Goal: Feedback & Contribution: Contribute content

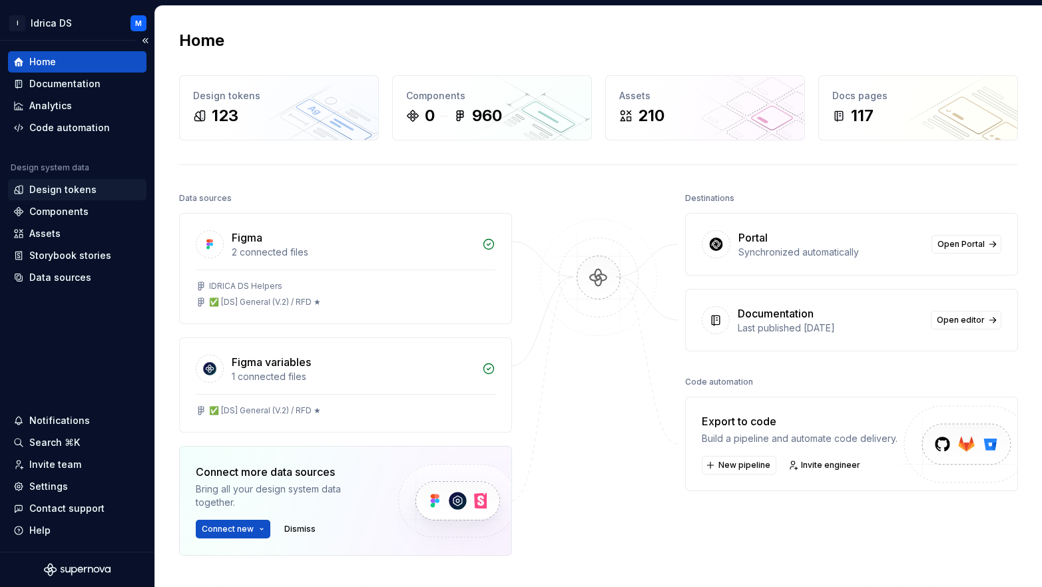
click at [69, 196] on div "Design tokens" at bounding box center [62, 189] width 67 height 13
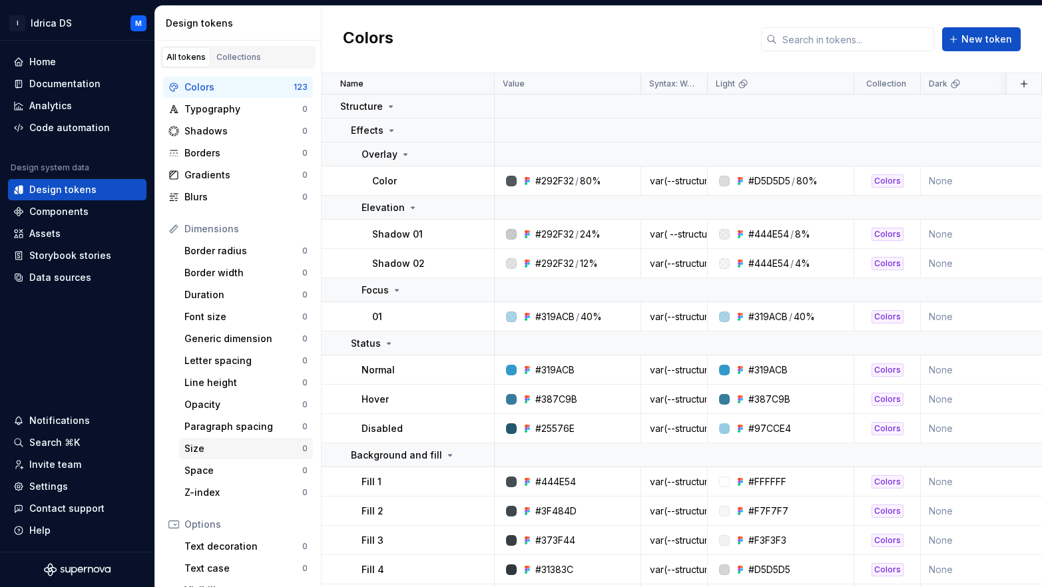
scroll to position [142, 0]
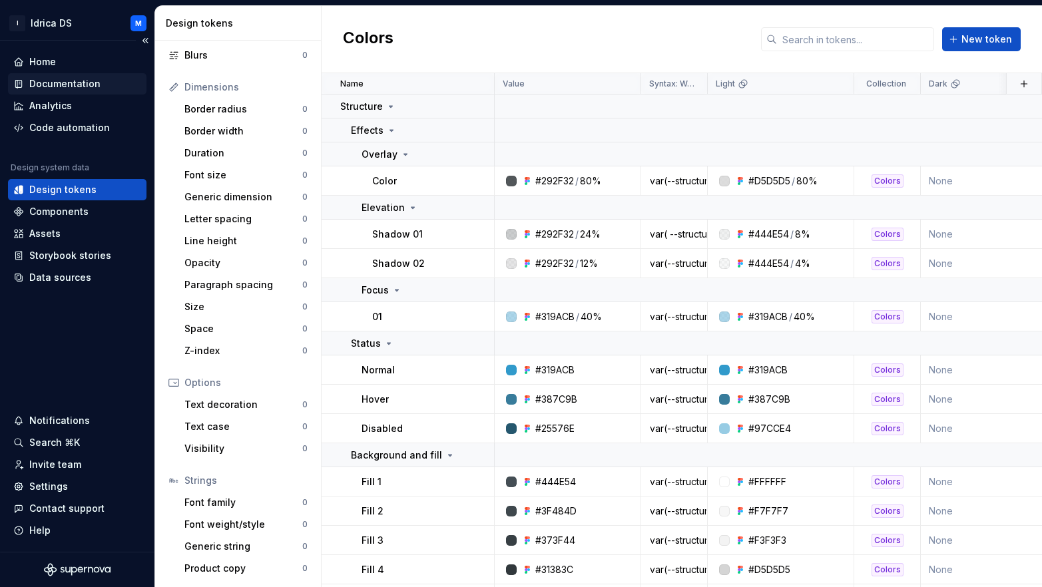
click at [99, 77] on div "Documentation" at bounding box center [77, 83] width 128 height 13
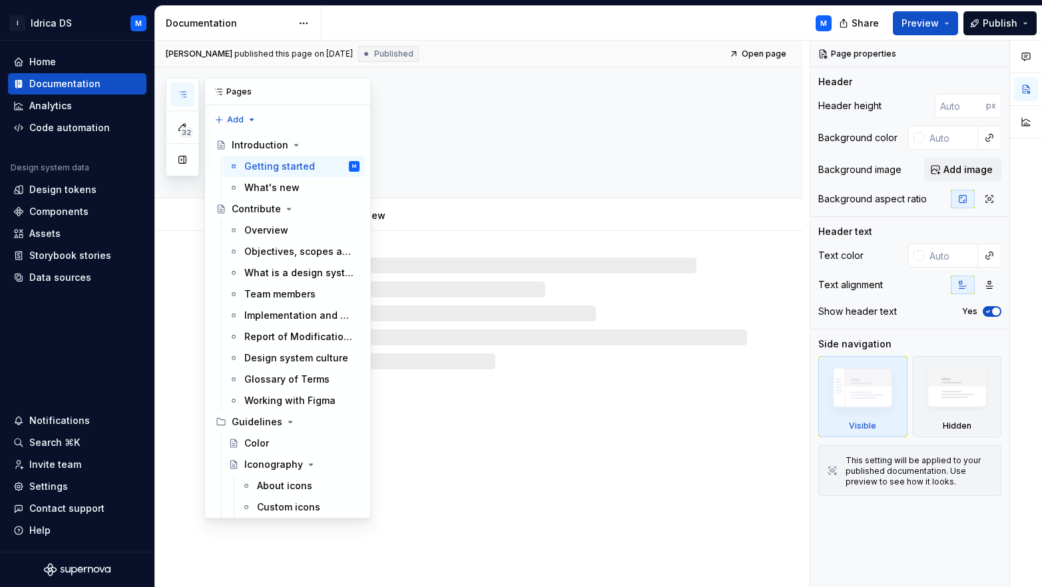
click at [176, 89] on button "button" at bounding box center [182, 95] width 24 height 24
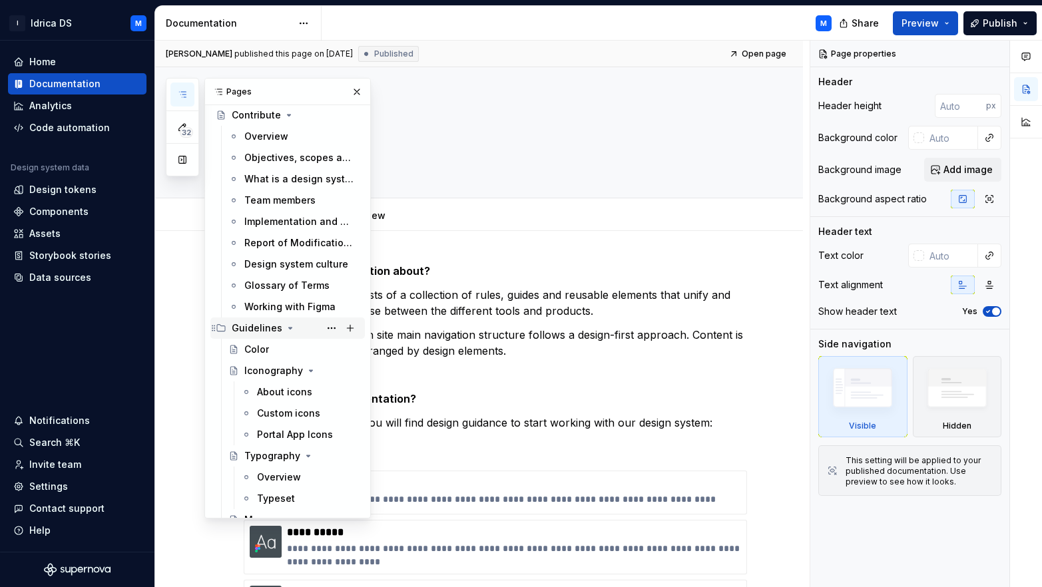
scroll to position [201, 0]
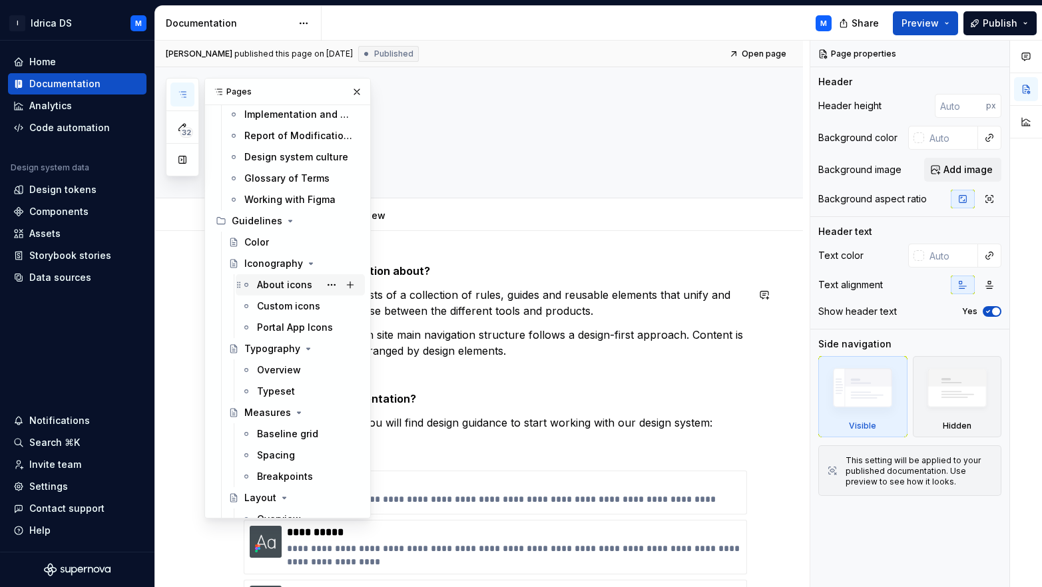
click at [280, 290] on div "About icons" at bounding box center [284, 284] width 55 height 13
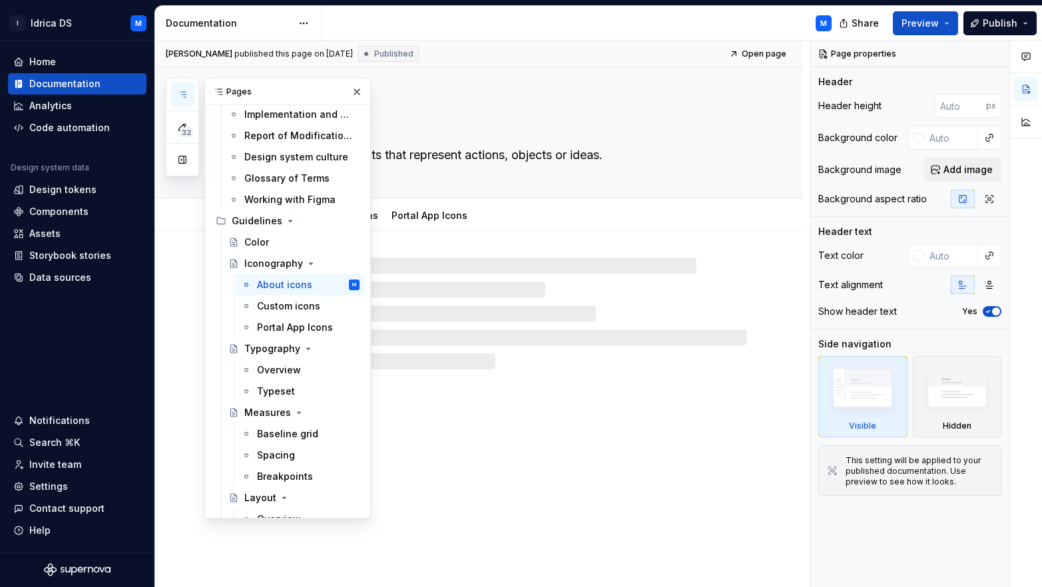
click at [184, 96] on icon "button" at bounding box center [182, 94] width 11 height 11
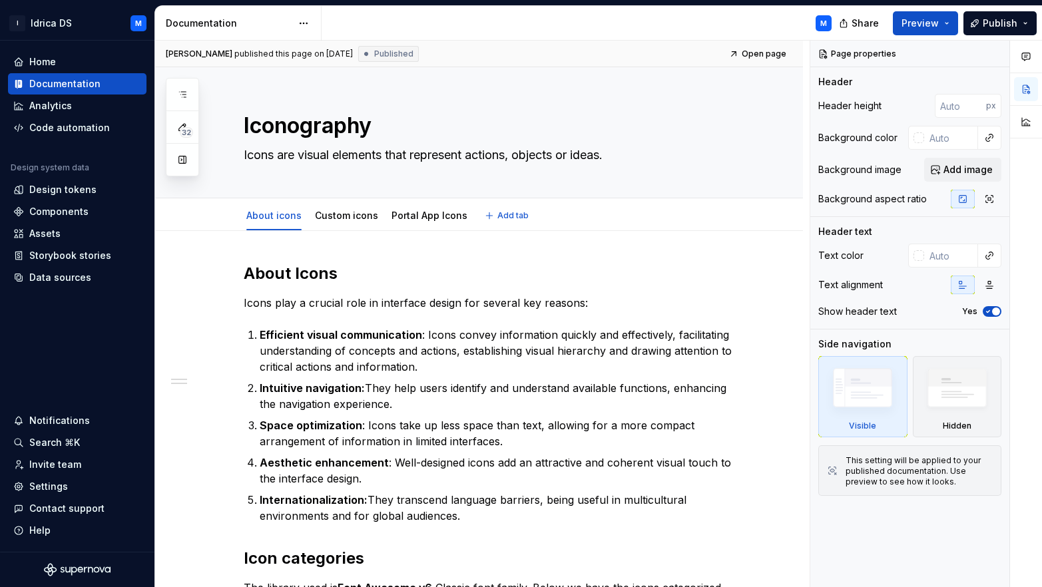
type textarea "*"
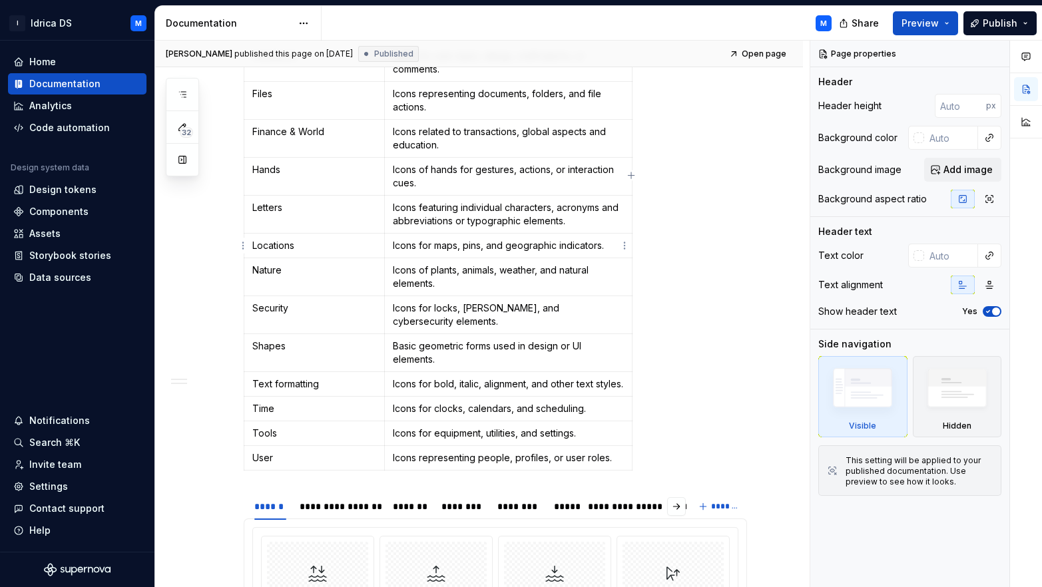
scroll to position [857, 0]
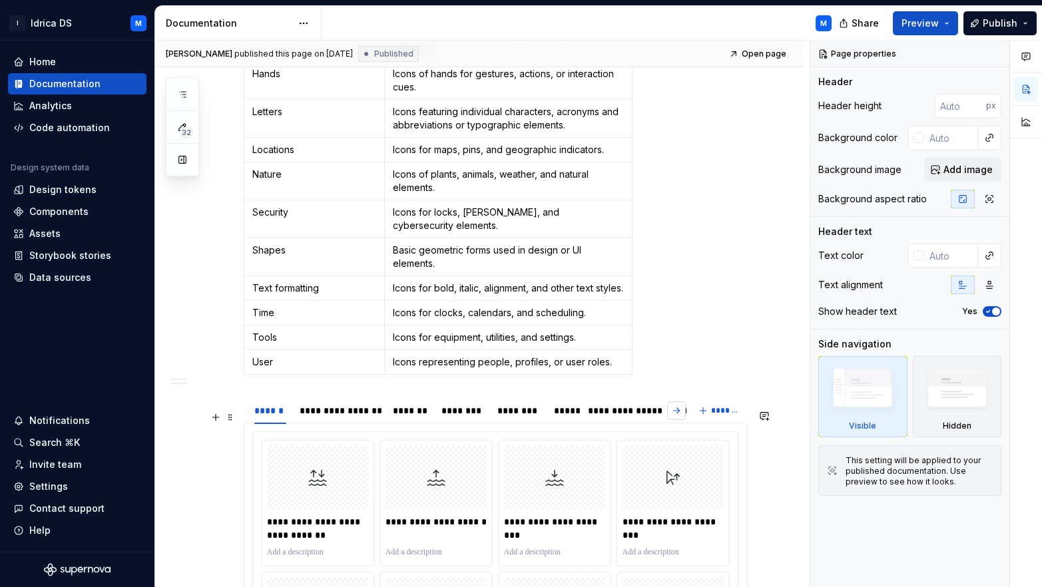
click at [674, 420] on button "button" at bounding box center [676, 410] width 19 height 19
click at [538, 417] on div "**********" at bounding box center [534, 410] width 68 height 13
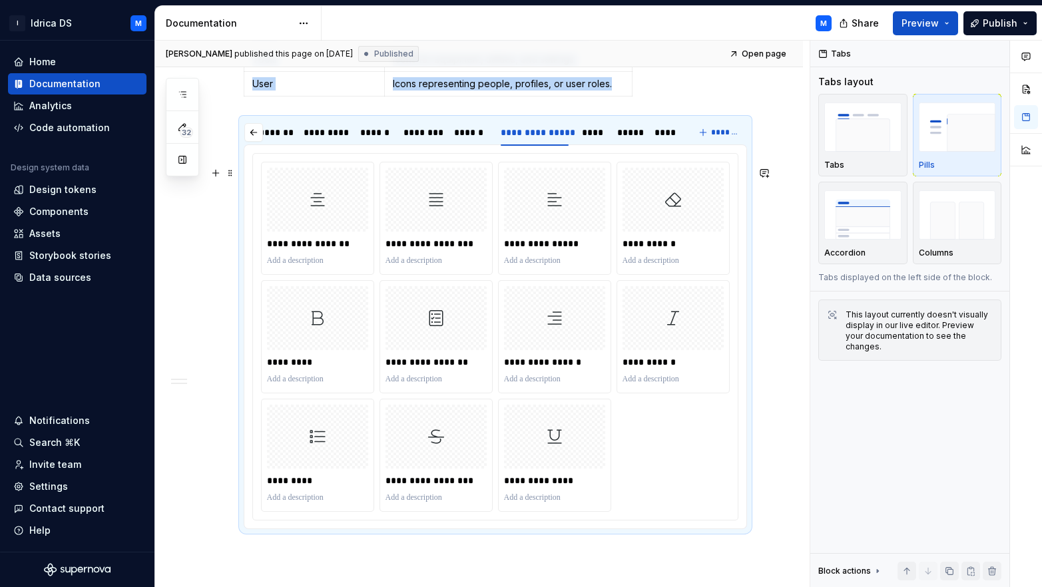
scroll to position [1292, 0]
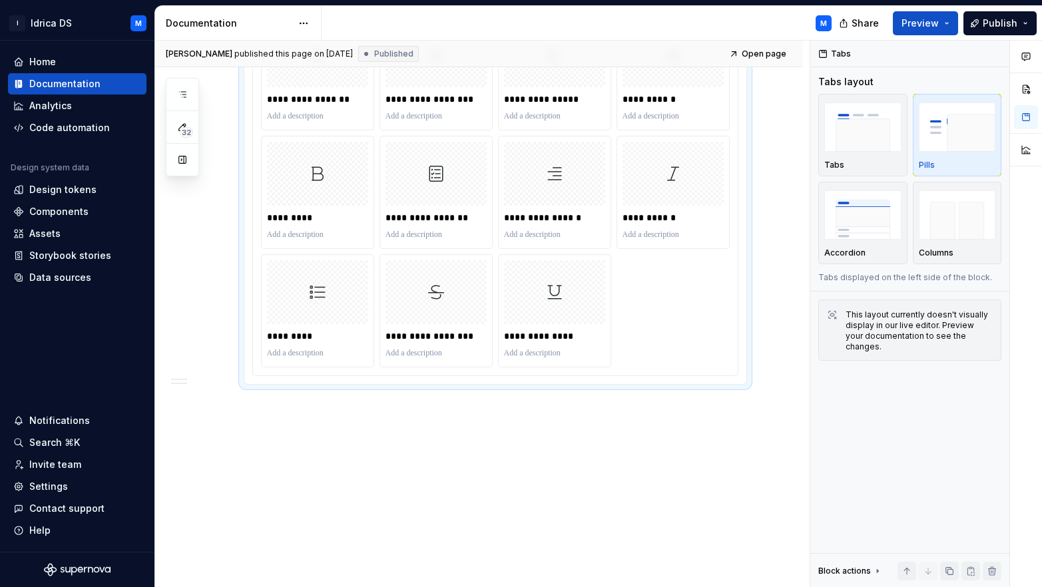
click at [651, 309] on div "**********" at bounding box center [495, 192] width 469 height 350
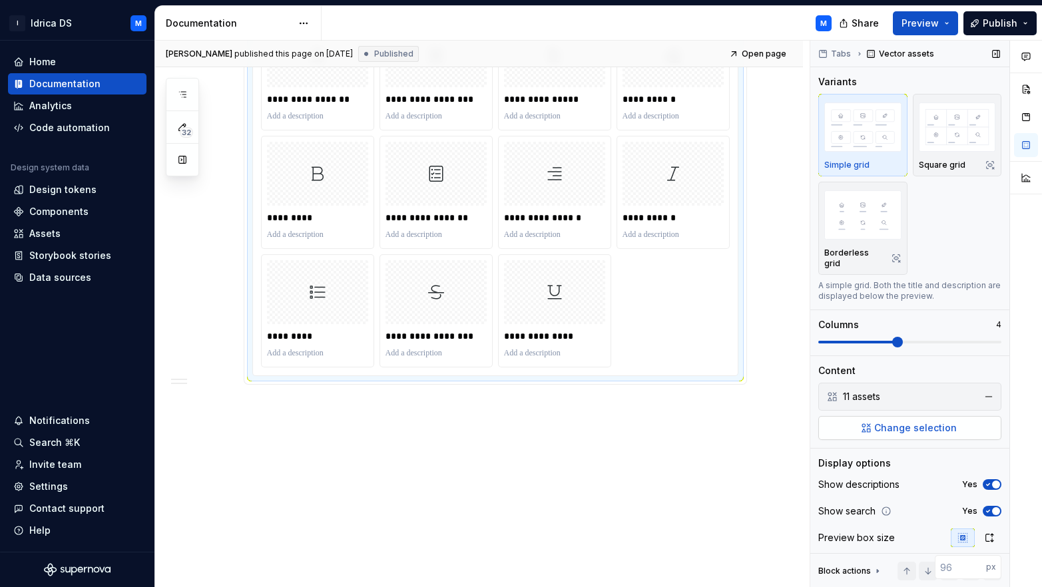
click at [902, 435] on button "Change selection" at bounding box center [909, 428] width 183 height 24
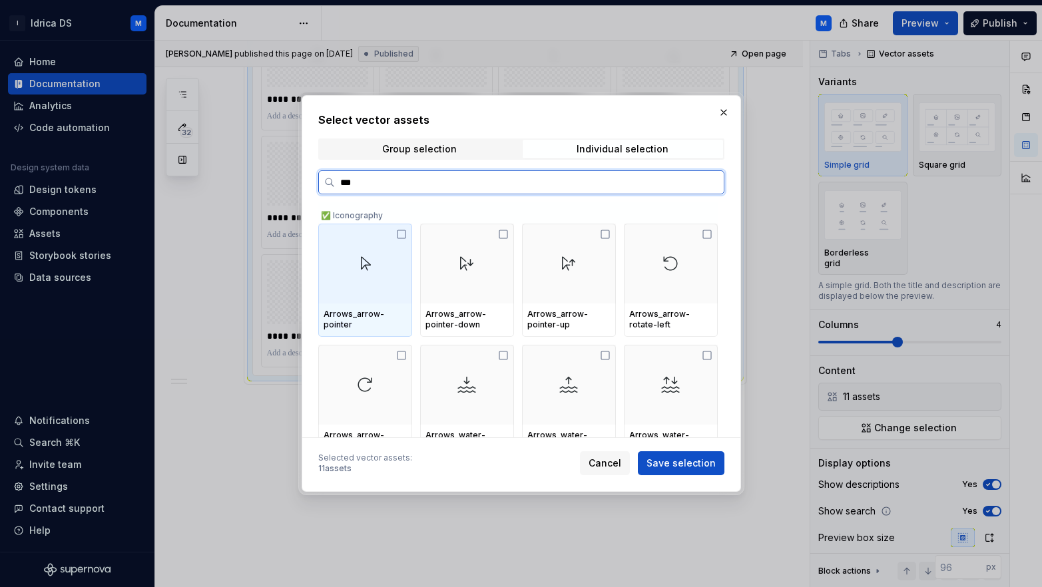
type input "****"
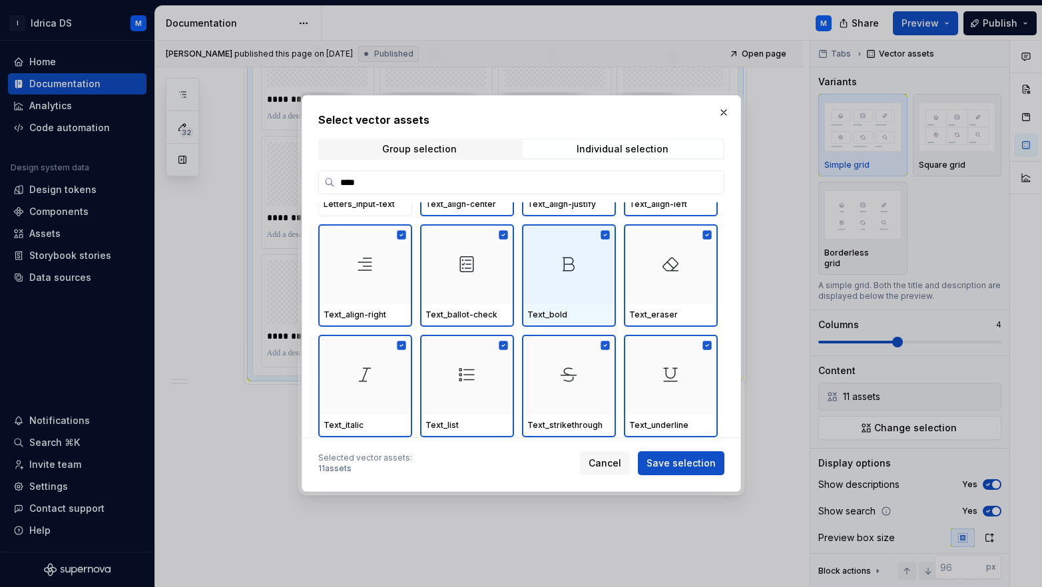
scroll to position [0, 0]
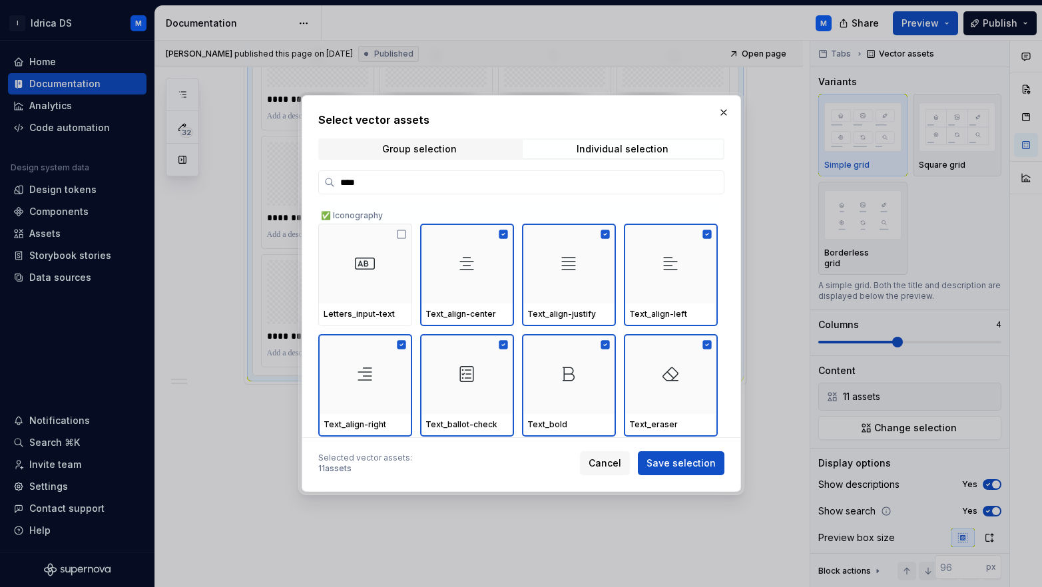
click at [720, 120] on button "button" at bounding box center [723, 112] width 19 height 19
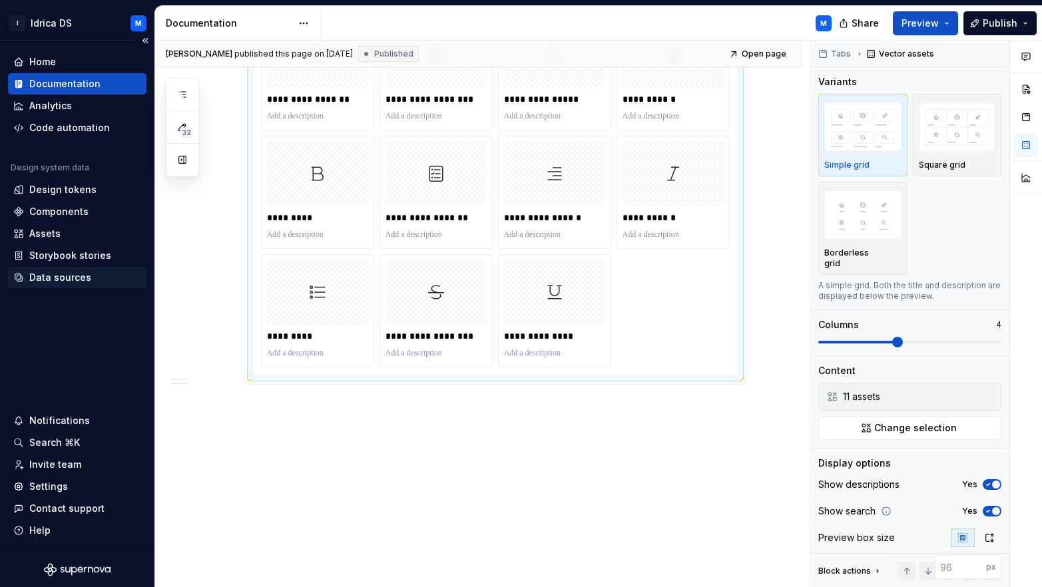
click at [86, 270] on div "Data sources" at bounding box center [77, 277] width 138 height 21
click at [79, 274] on div "Data sources" at bounding box center [60, 277] width 62 height 13
click at [59, 278] on div "Data sources" at bounding box center [60, 277] width 62 height 13
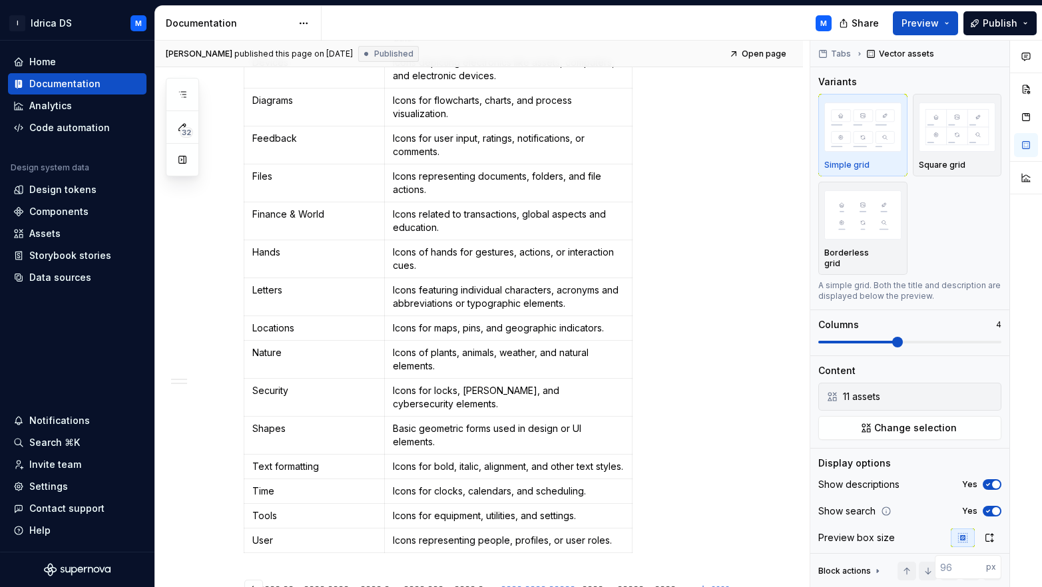
scroll to position [678, 0]
click at [68, 182] on div "Design tokens" at bounding box center [77, 189] width 138 height 21
click at [65, 280] on div "Data sources" at bounding box center [60, 277] width 62 height 13
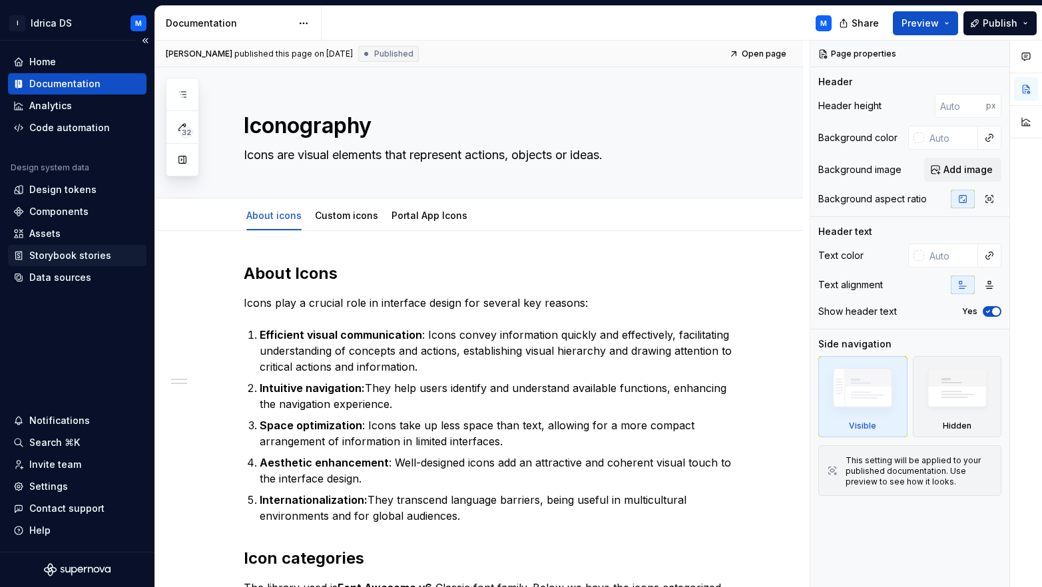
type textarea "*"
click at [69, 283] on div "Data sources" at bounding box center [60, 277] width 62 height 13
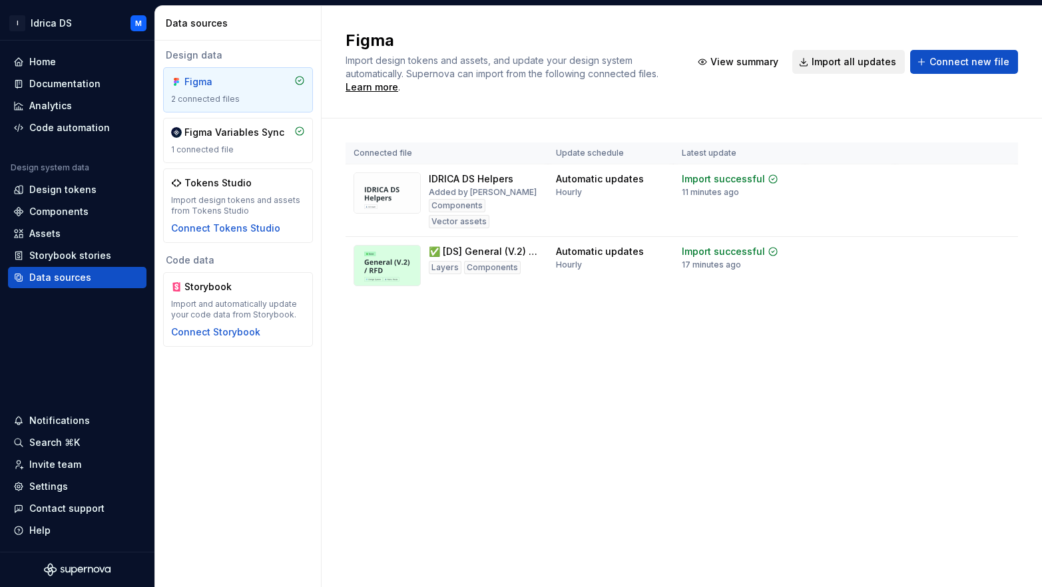
click at [839, 60] on span "Import all updates" at bounding box center [853, 61] width 85 height 13
click at [841, 61] on span "Import all updates" at bounding box center [853, 61] width 85 height 13
click at [68, 84] on div "Documentation" at bounding box center [64, 83] width 71 height 13
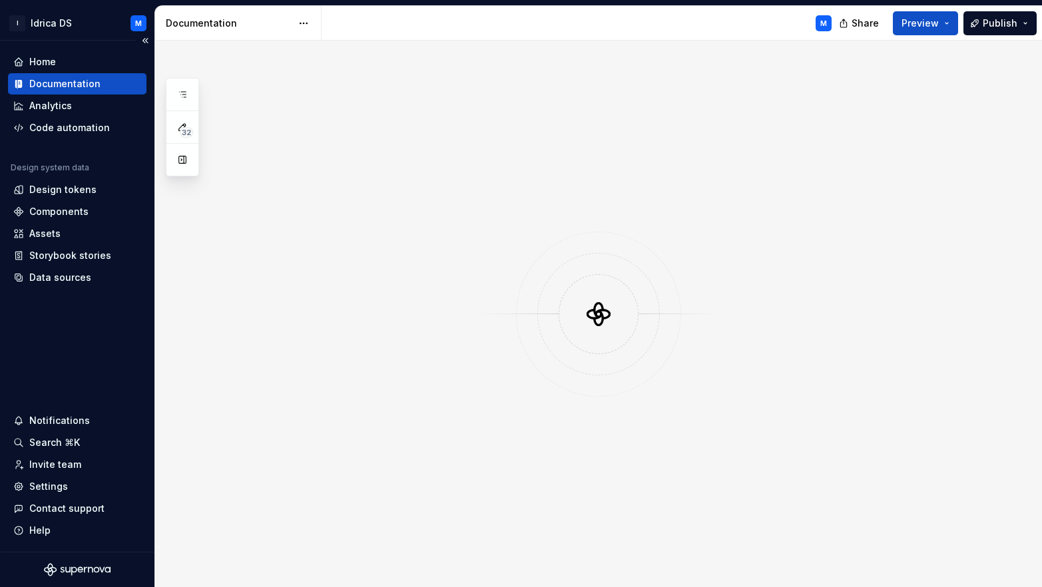
click at [69, 83] on div "Documentation" at bounding box center [64, 83] width 71 height 13
click at [77, 78] on div "Documentation" at bounding box center [64, 83] width 71 height 13
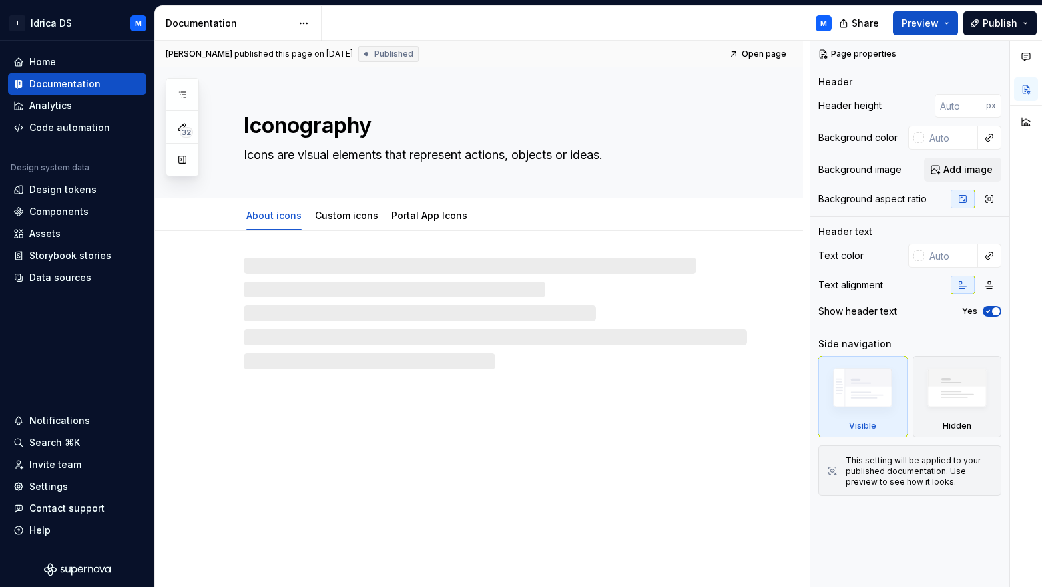
type textarea "*"
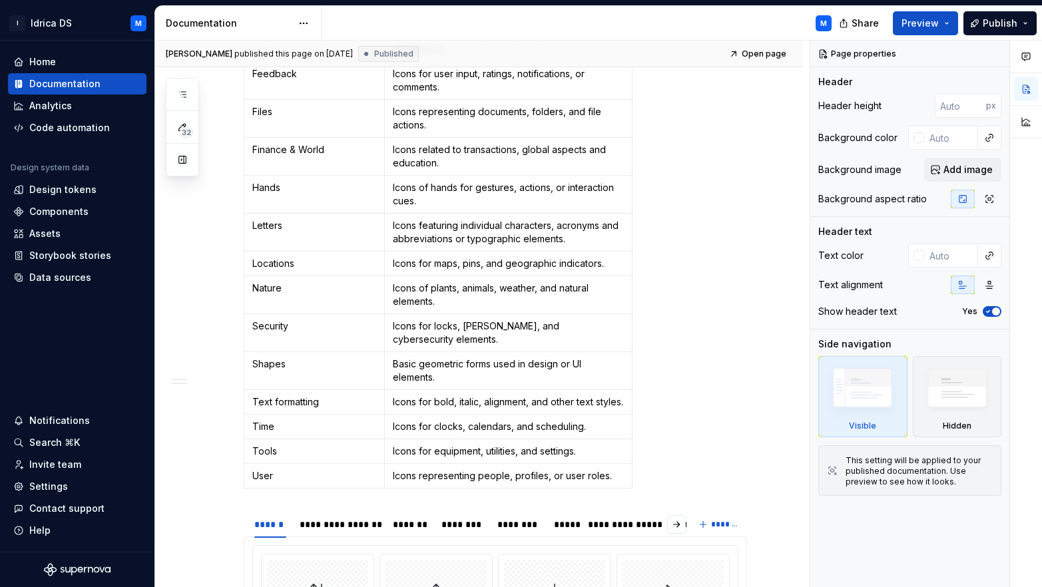
scroll to position [1191, 0]
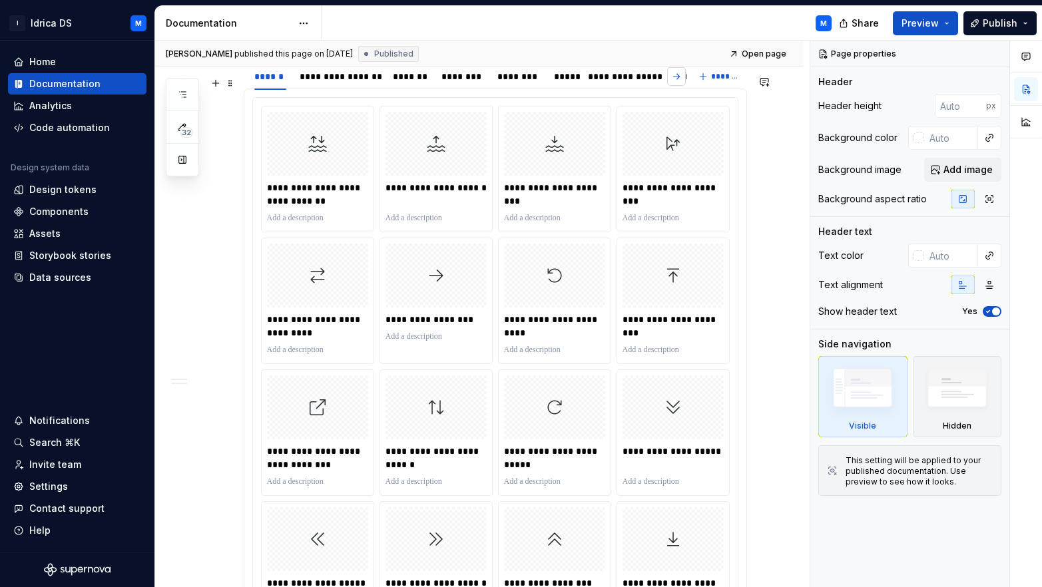
click at [675, 86] on button "button" at bounding box center [676, 76] width 19 height 19
click at [540, 83] on div "**********" at bounding box center [548, 76] width 68 height 13
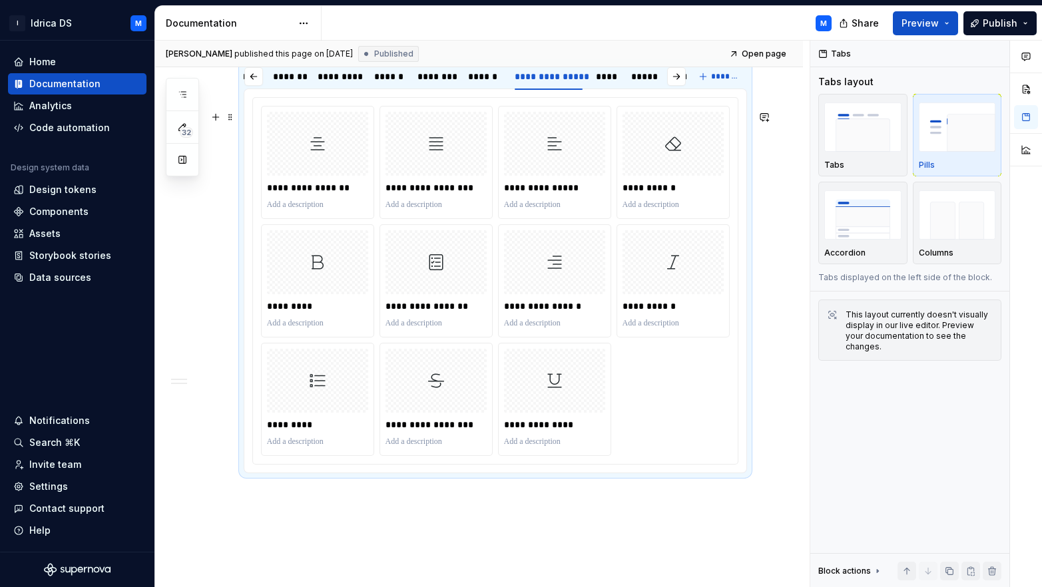
click at [648, 409] on div "**********" at bounding box center [495, 281] width 469 height 350
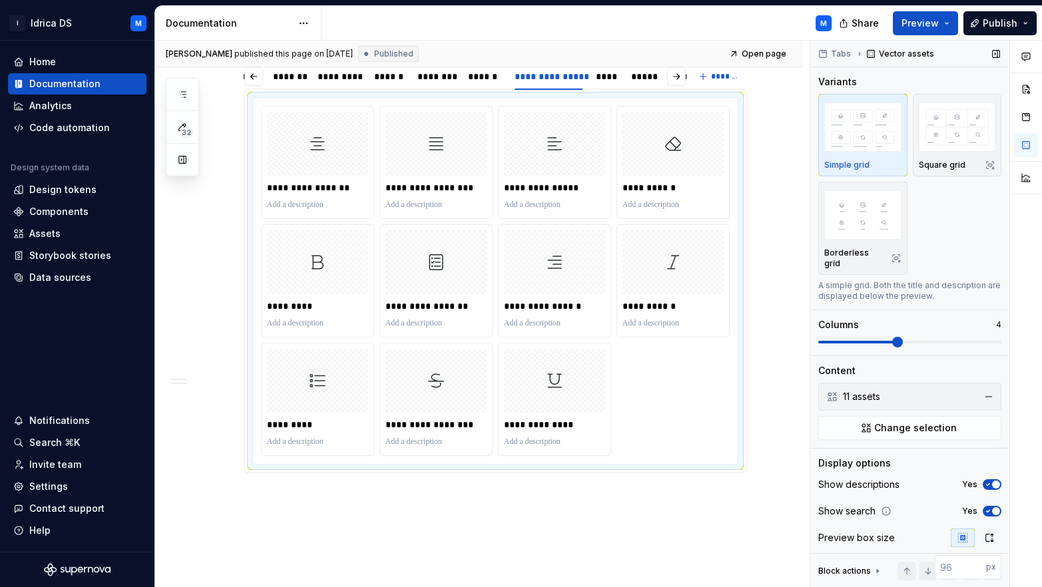
click at [915, 392] on div "11 assets" at bounding box center [908, 396] width 131 height 13
click at [851, 402] on div "11 assets" at bounding box center [908, 396] width 131 height 13
click at [922, 427] on span "Change selection" at bounding box center [915, 427] width 83 height 13
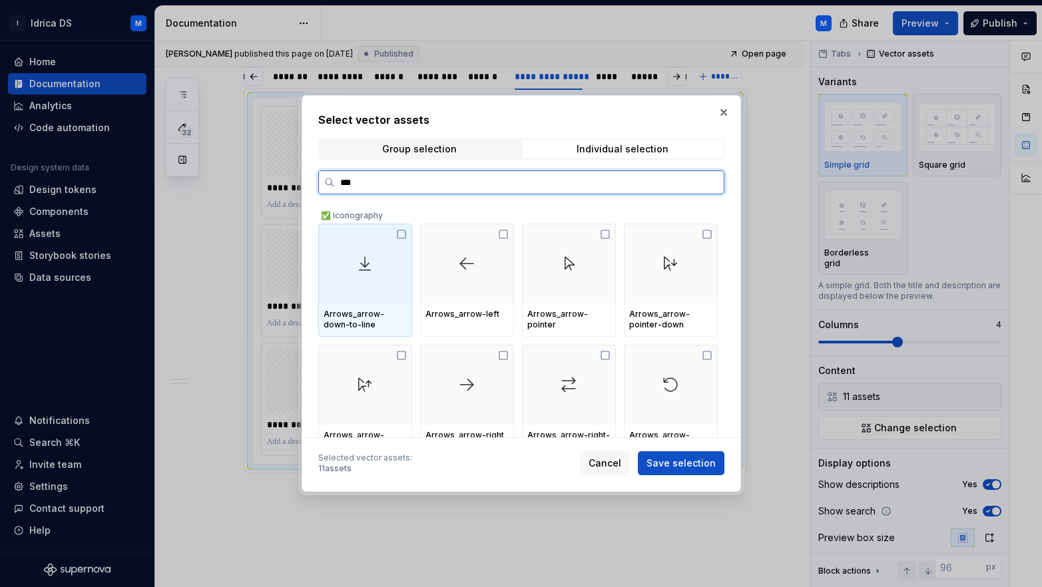
type input "****"
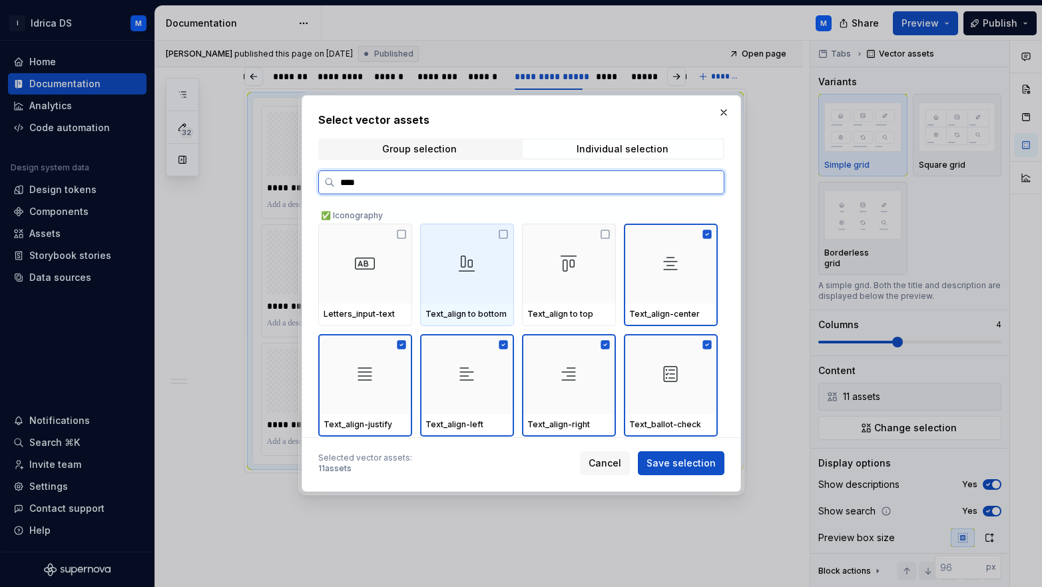
click at [494, 233] on div at bounding box center [467, 264] width 94 height 80
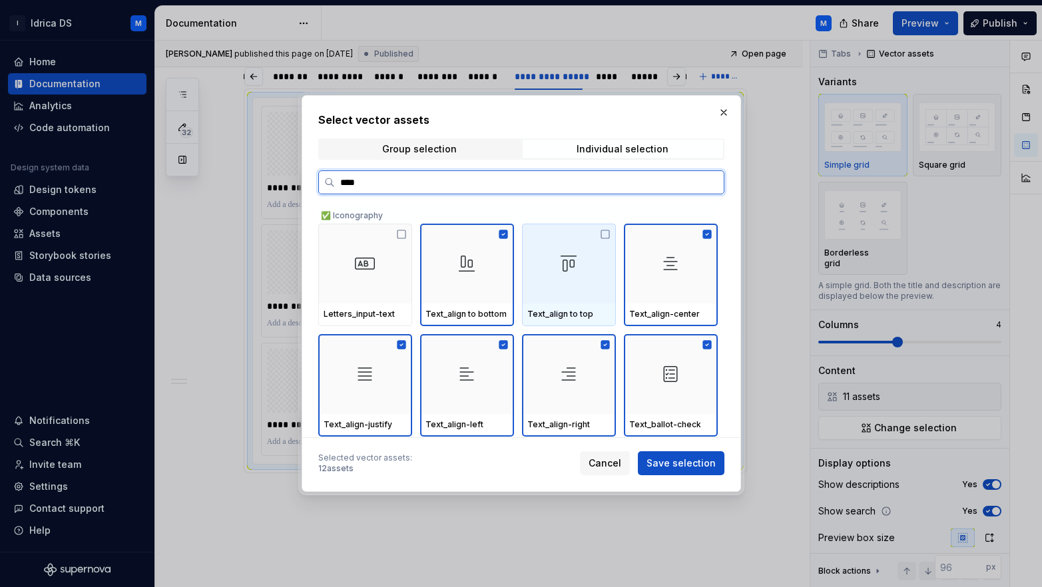
click at [593, 234] on div at bounding box center [569, 264] width 94 height 80
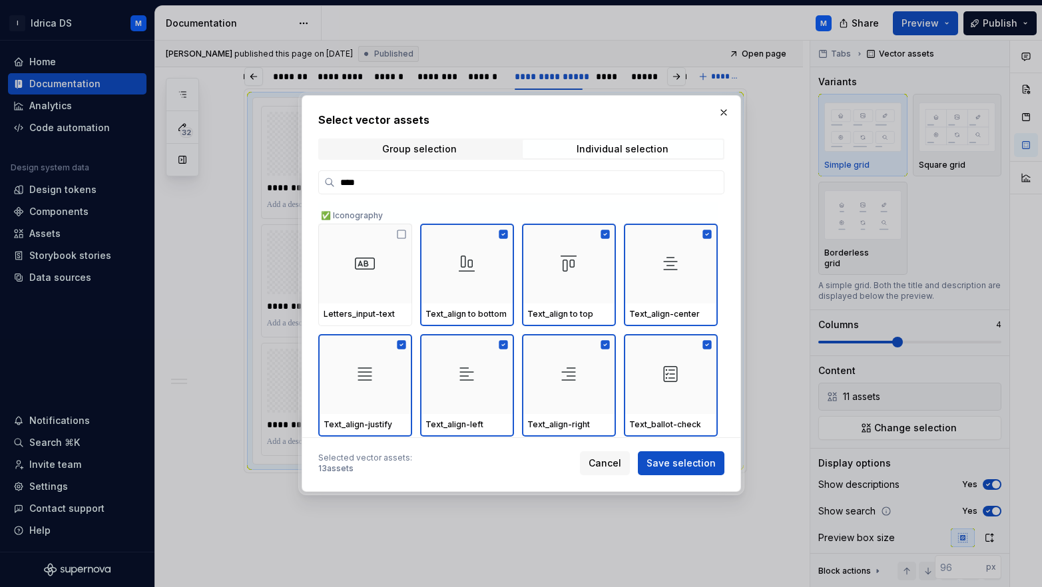
scroll to position [500, 0]
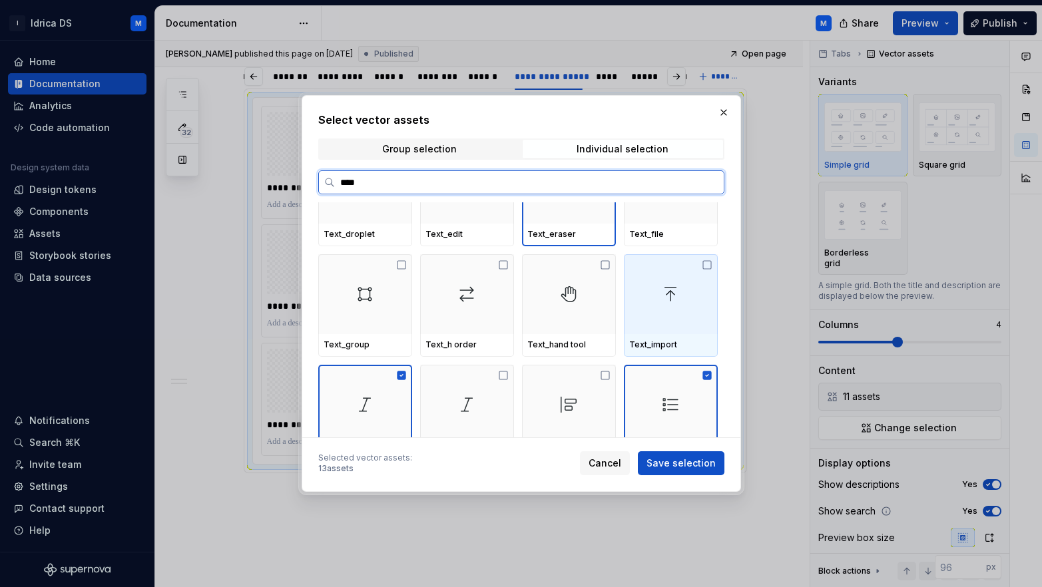
click at [670, 296] on img at bounding box center [670, 294] width 21 height 21
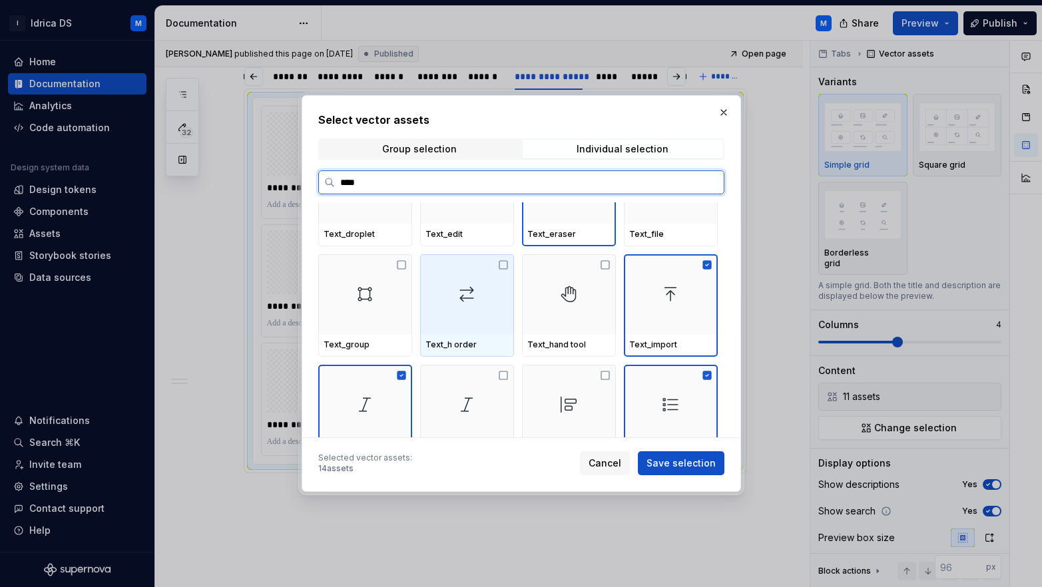
click at [473, 297] on img at bounding box center [466, 294] width 21 height 21
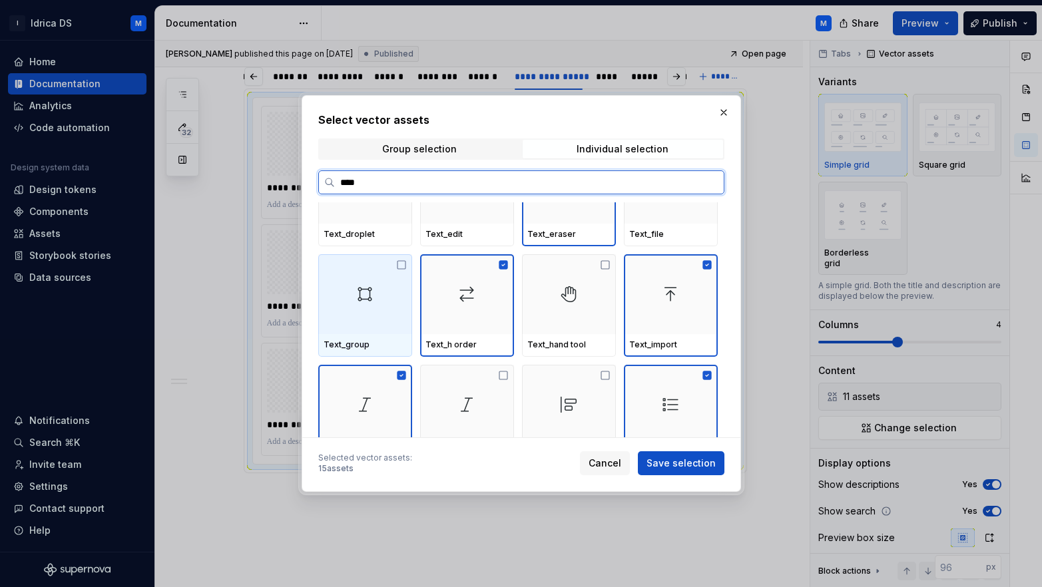
click at [364, 299] on img at bounding box center [364, 294] width 21 height 21
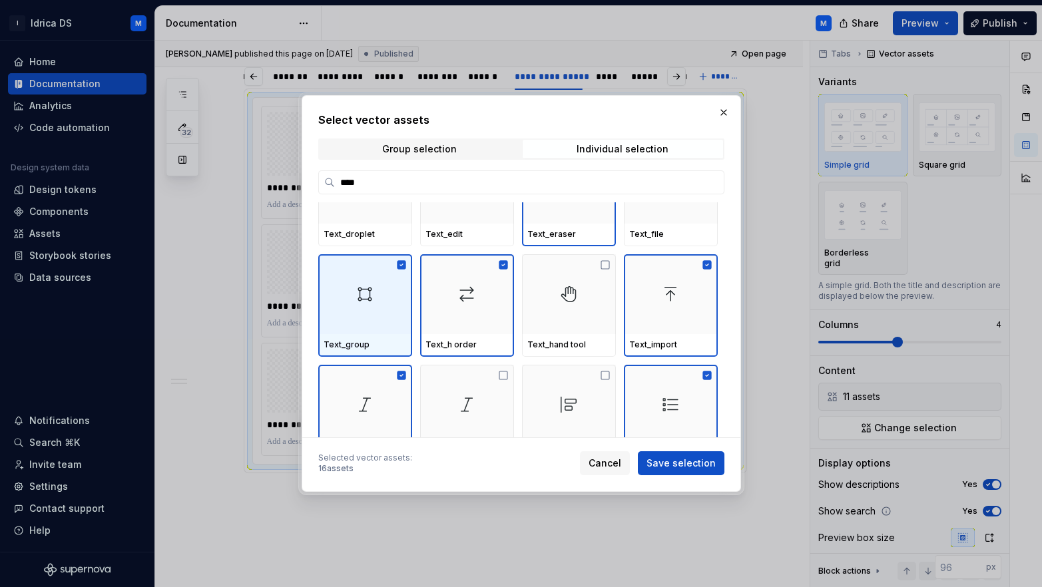
scroll to position [401, 0]
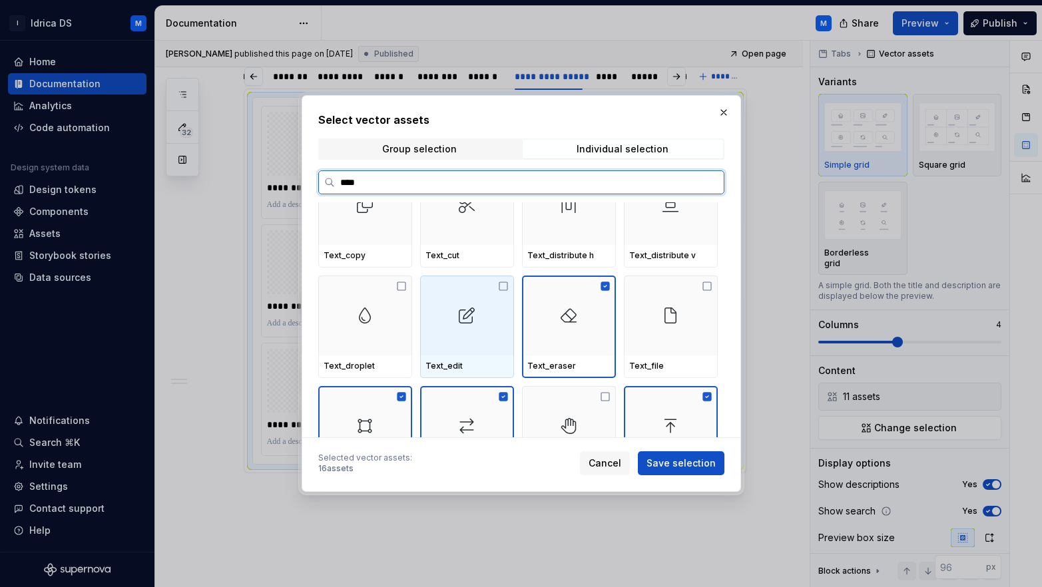
drag, startPoint x: 473, startPoint y: 299, endPoint x: 465, endPoint y: 295, distance: 8.9
click at [474, 298] on div at bounding box center [467, 316] width 94 height 80
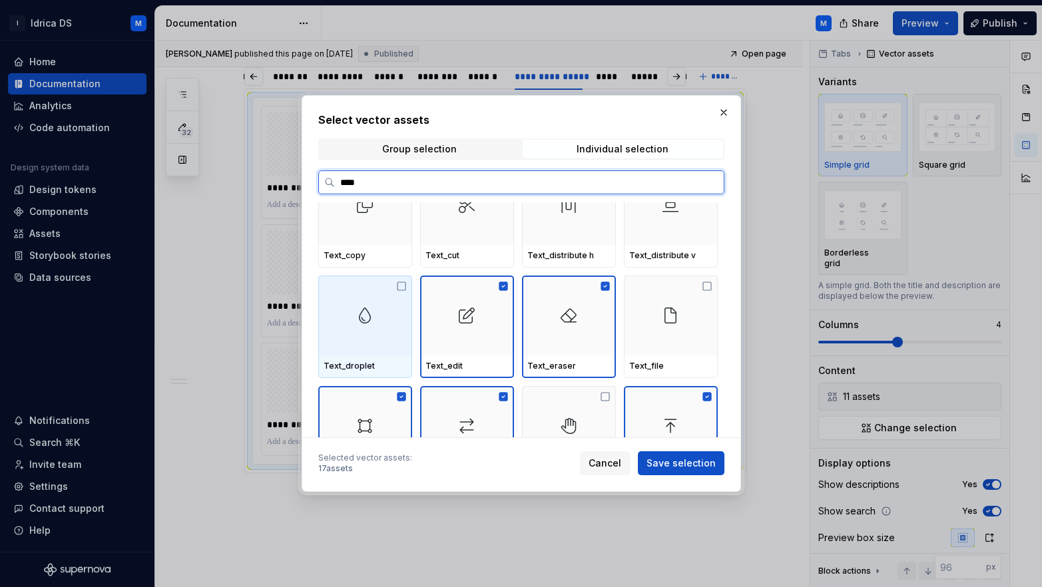
drag, startPoint x: 368, startPoint y: 311, endPoint x: 387, endPoint y: 315, distance: 19.7
click at [368, 311] on img at bounding box center [364, 315] width 21 height 21
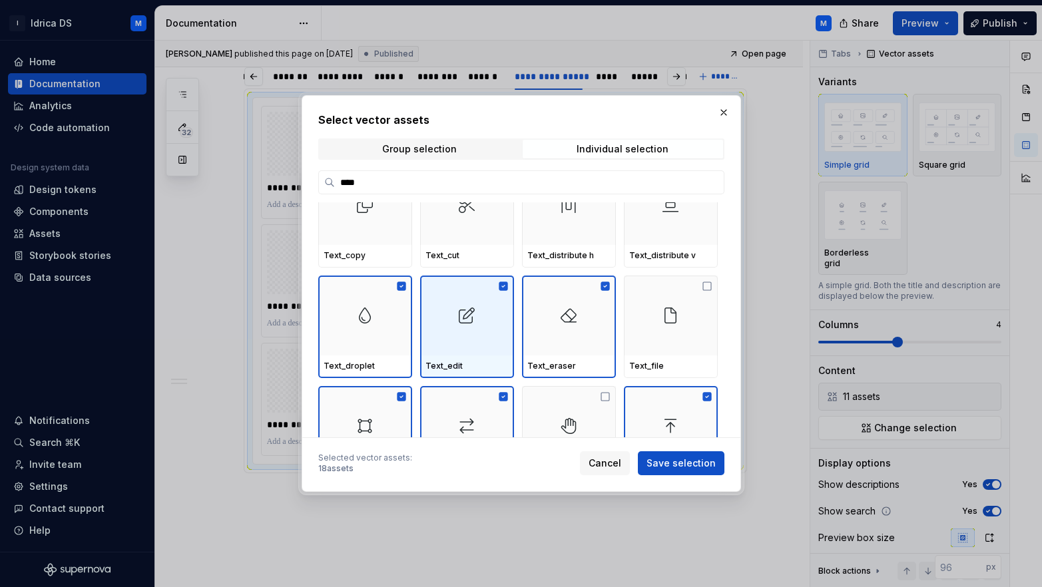
scroll to position [377, 0]
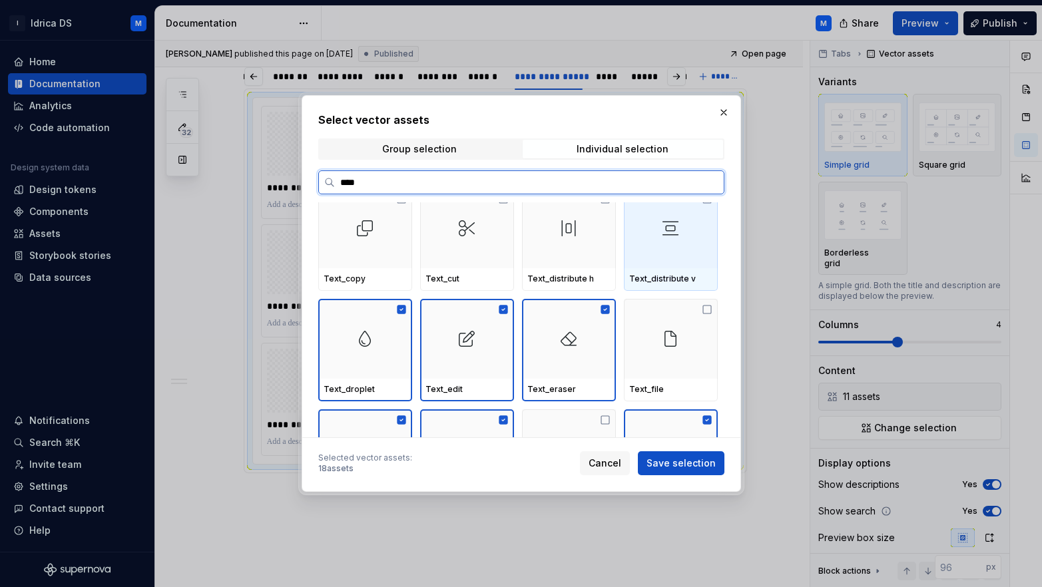
drag, startPoint x: 666, startPoint y: 250, endPoint x: 577, endPoint y: 252, distance: 89.2
click at [666, 250] on div at bounding box center [671, 228] width 94 height 80
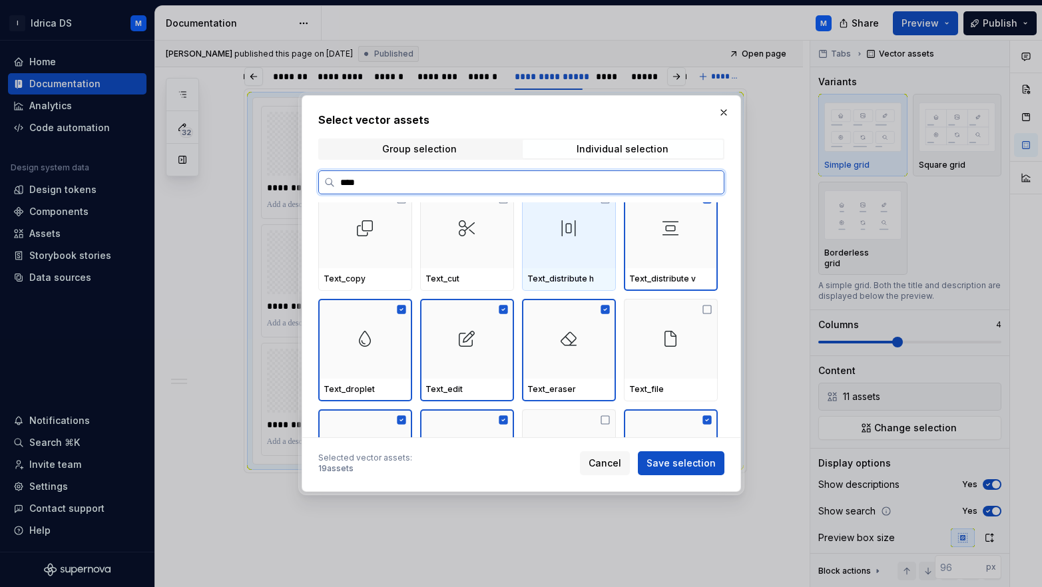
drag, startPoint x: 575, startPoint y: 252, endPoint x: 557, endPoint y: 252, distance: 18.0
click at [575, 253] on div at bounding box center [569, 228] width 94 height 80
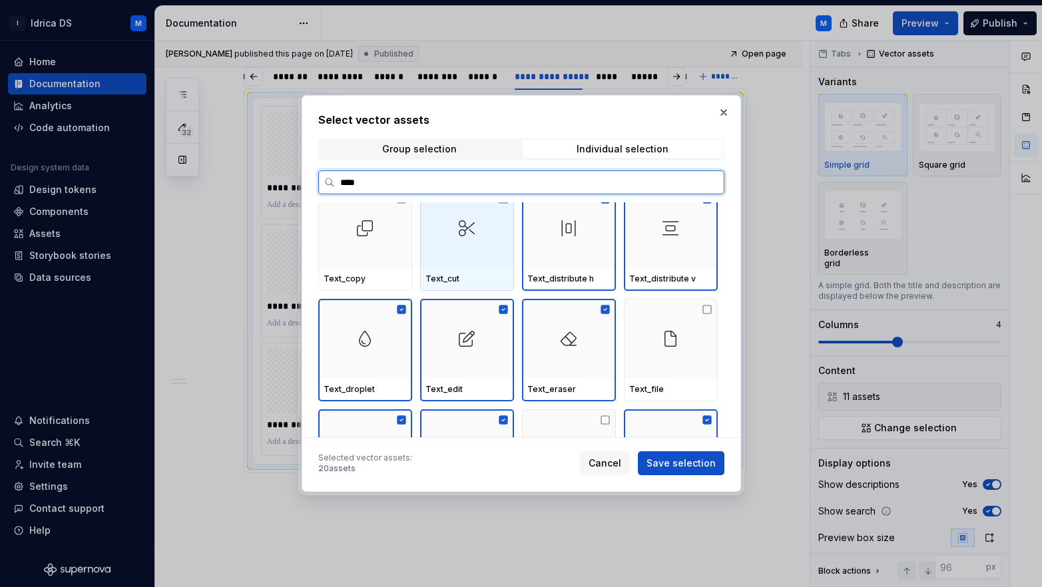
click at [469, 252] on div at bounding box center [467, 228] width 94 height 80
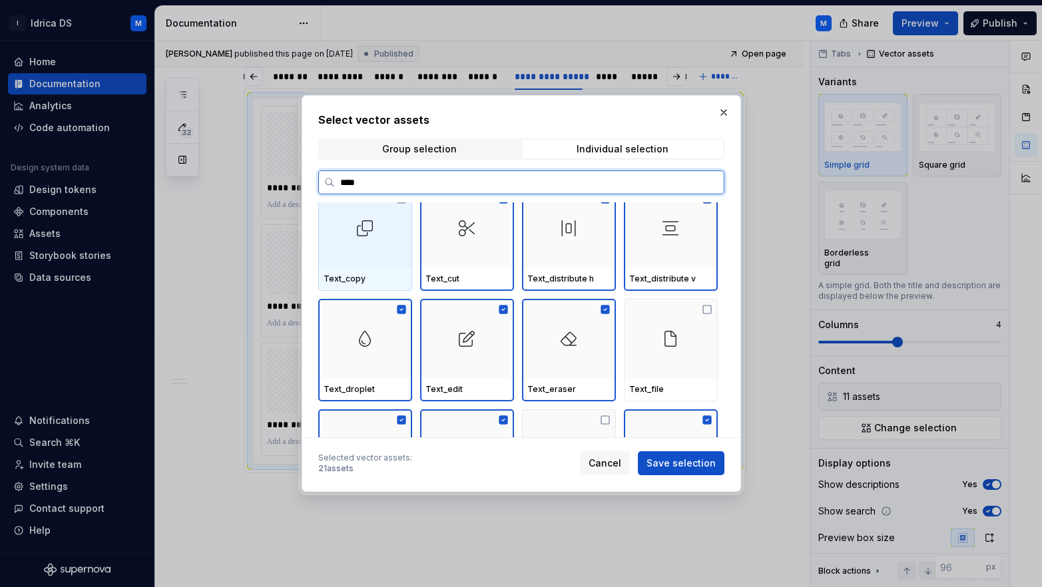
drag, startPoint x: 356, startPoint y: 252, endPoint x: 368, endPoint y: 260, distance: 14.4
click at [355, 252] on div at bounding box center [365, 228] width 94 height 80
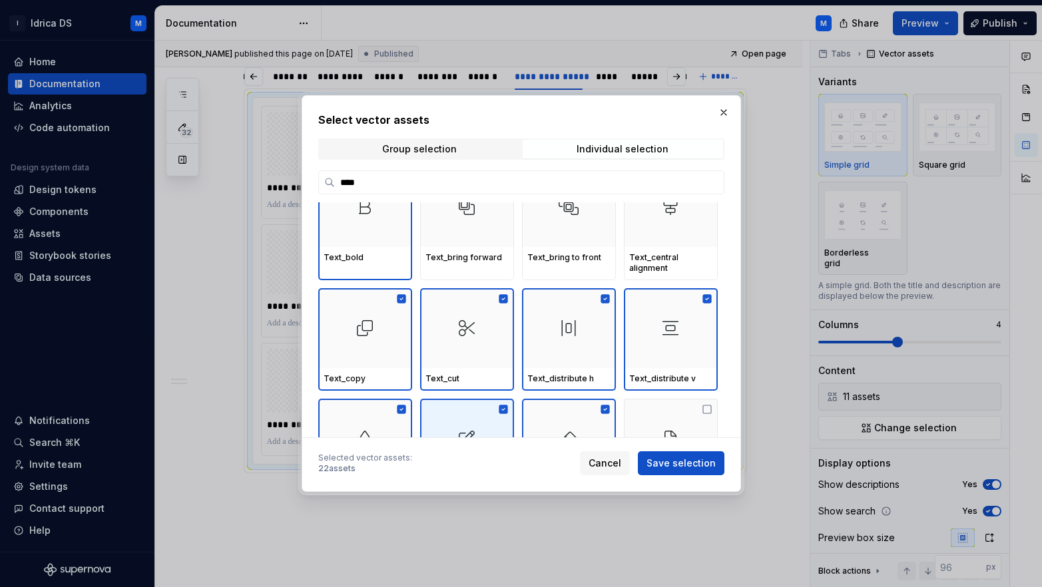
scroll to position [156, 0]
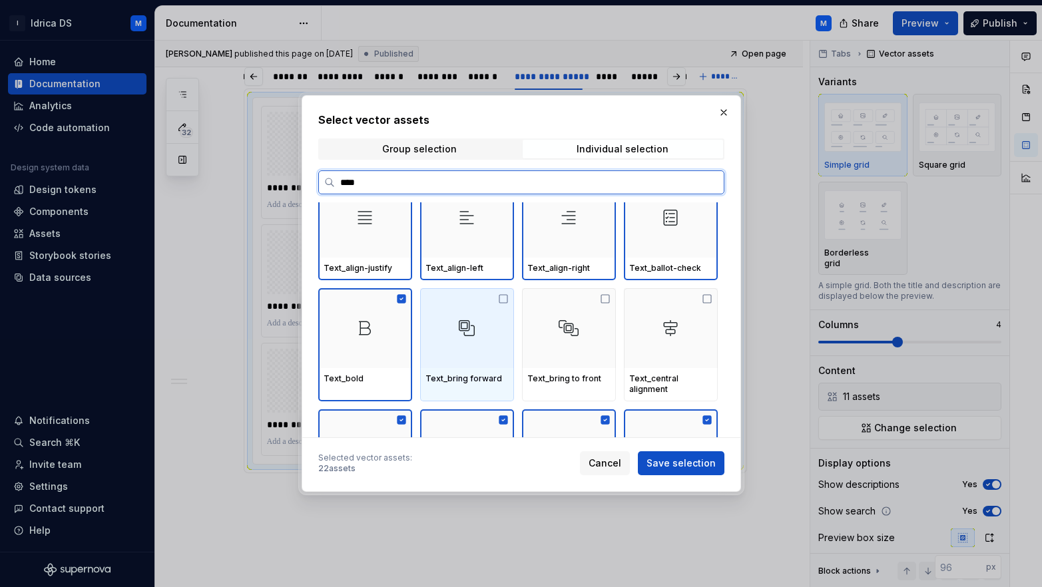
click at [552, 335] on div at bounding box center [569, 328] width 94 height 80
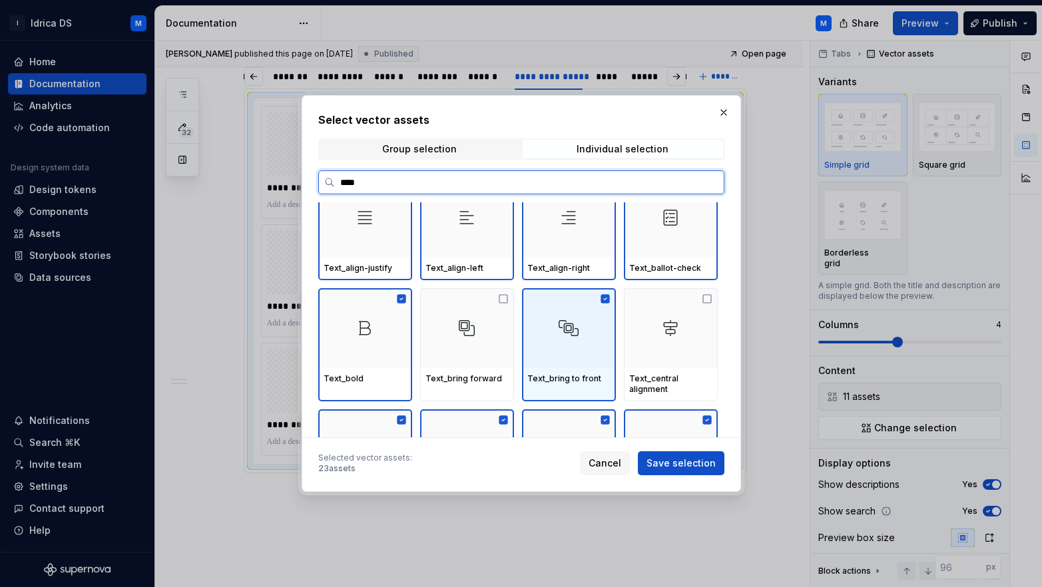
drag, startPoint x: 461, startPoint y: 339, endPoint x: 452, endPoint y: 337, distance: 9.7
click at [461, 339] on div at bounding box center [467, 328] width 94 height 80
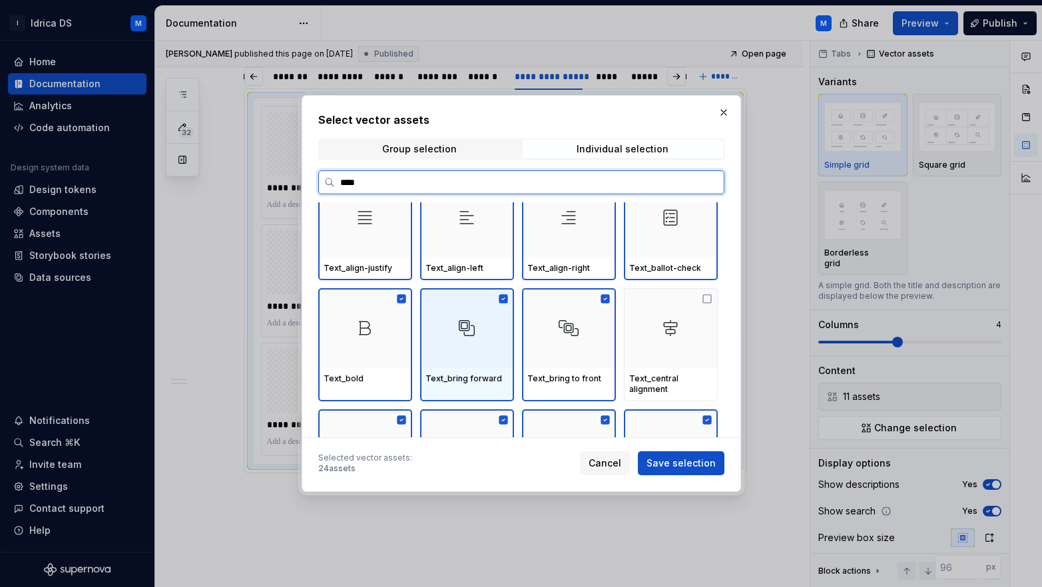
click at [375, 336] on img at bounding box center [364, 327] width 21 height 21
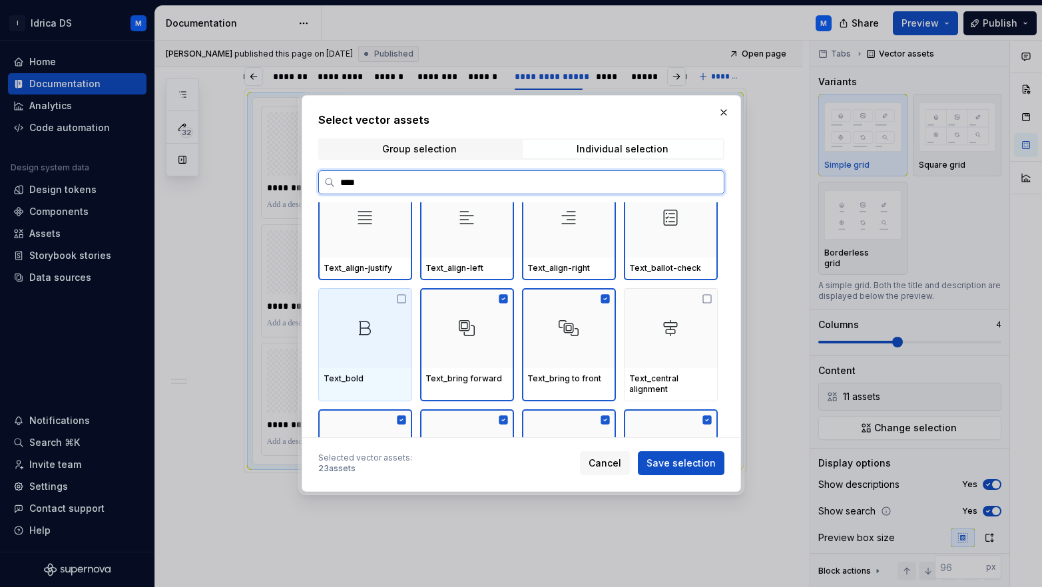
drag, startPoint x: 367, startPoint y: 347, endPoint x: 574, endPoint y: 326, distance: 208.0
click at [372, 345] on div at bounding box center [365, 328] width 94 height 80
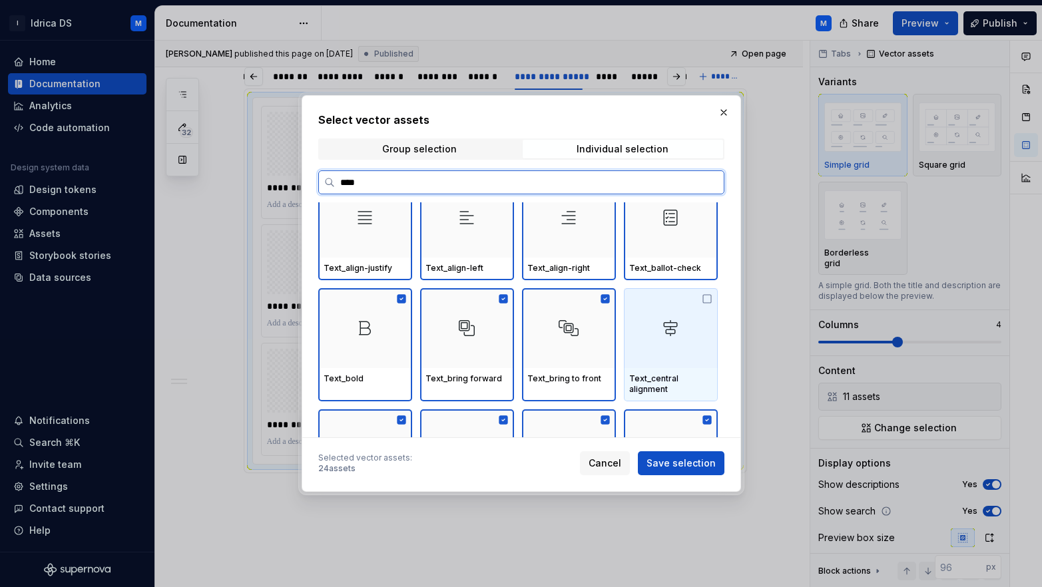
click at [708, 331] on div at bounding box center [671, 328] width 94 height 80
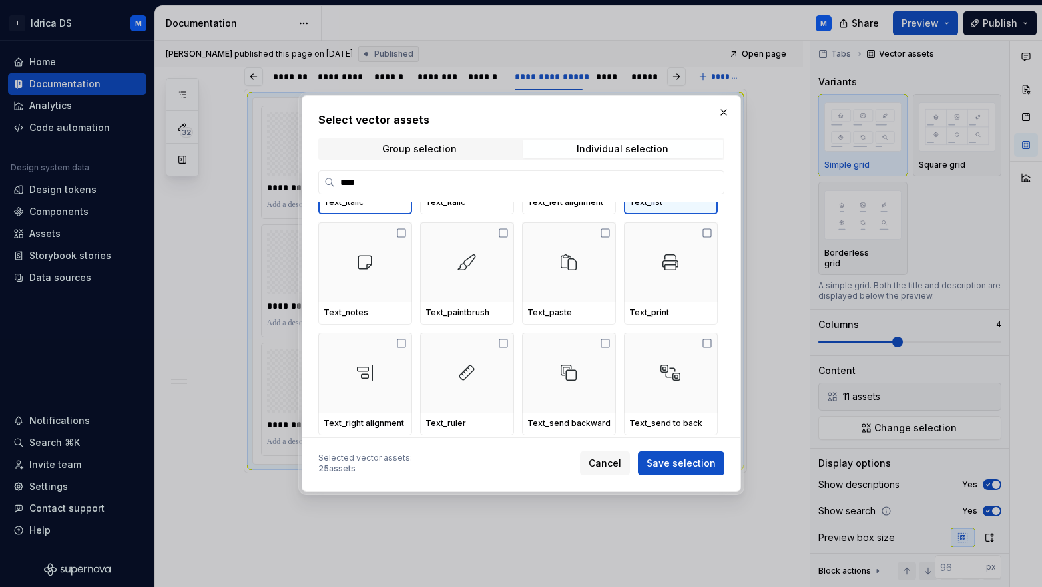
scroll to position [481, 0]
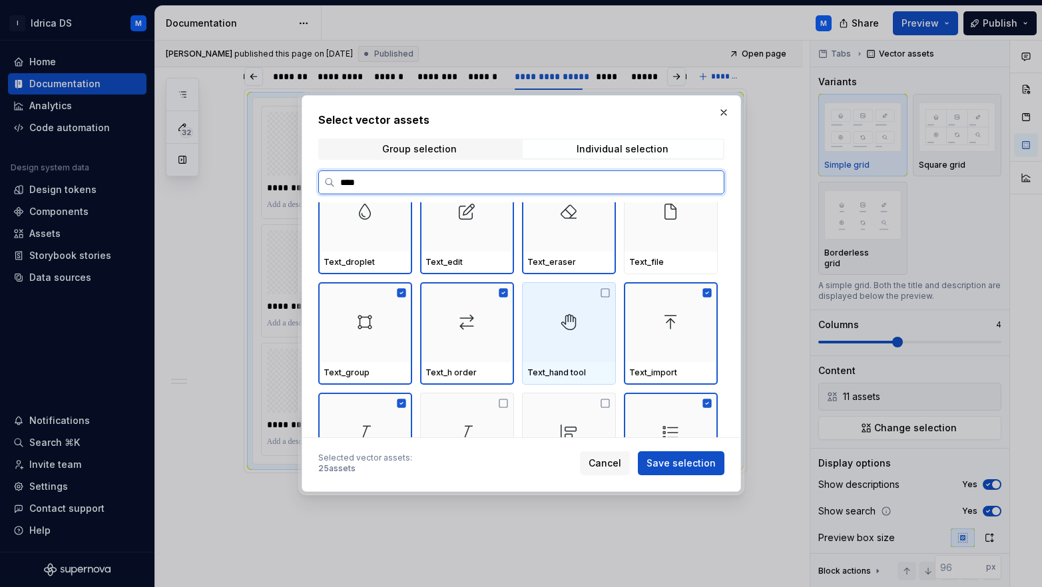
click at [559, 331] on img at bounding box center [568, 321] width 21 height 21
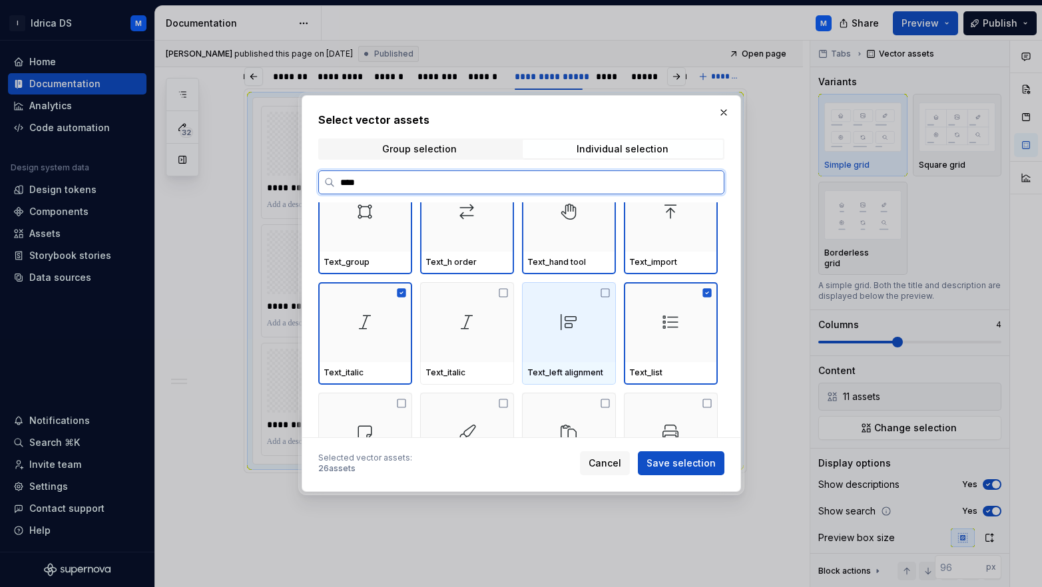
drag, startPoint x: 586, startPoint y: 323, endPoint x: 483, endPoint y: 337, distance: 104.1
click at [585, 323] on div at bounding box center [569, 322] width 94 height 80
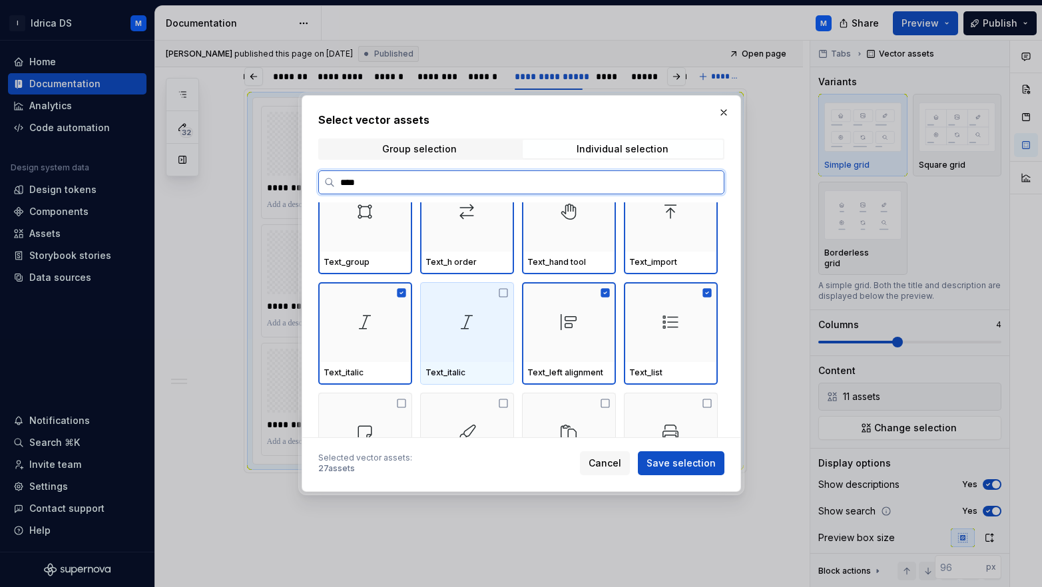
drag, startPoint x: 471, startPoint y: 340, endPoint x: 586, endPoint y: 334, distance: 115.3
click at [470, 340] on div at bounding box center [467, 322] width 94 height 80
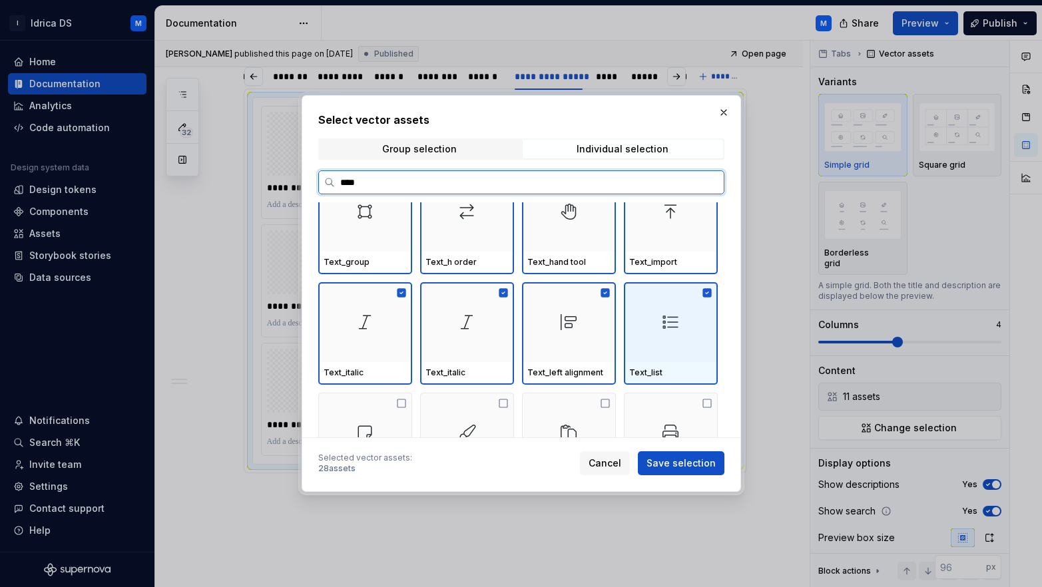
click at [644, 334] on div at bounding box center [671, 322] width 94 height 80
click at [646, 335] on div at bounding box center [671, 322] width 94 height 80
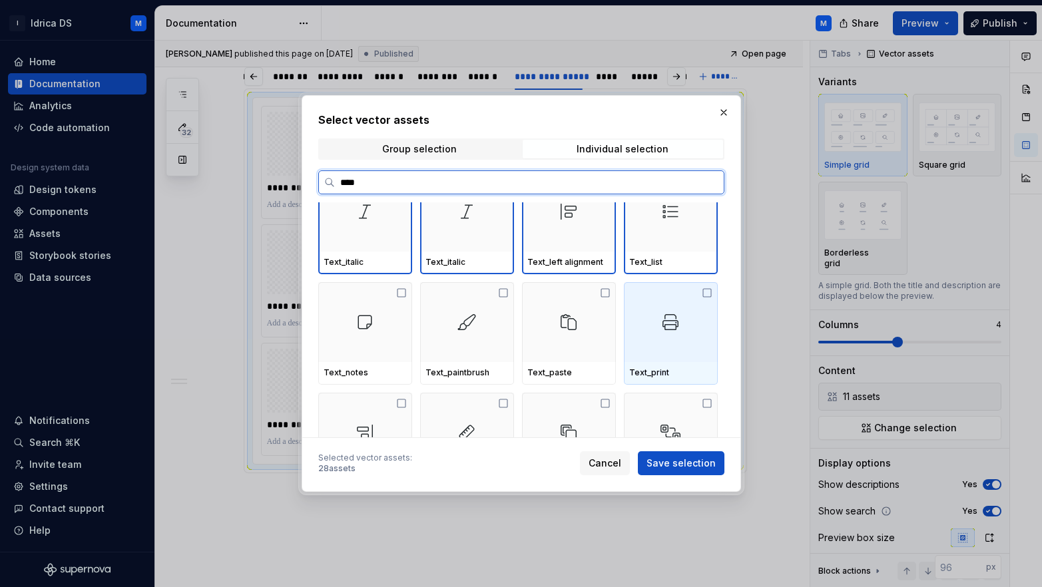
click at [675, 328] on img at bounding box center [670, 321] width 21 height 21
click at [572, 326] on img at bounding box center [568, 321] width 21 height 21
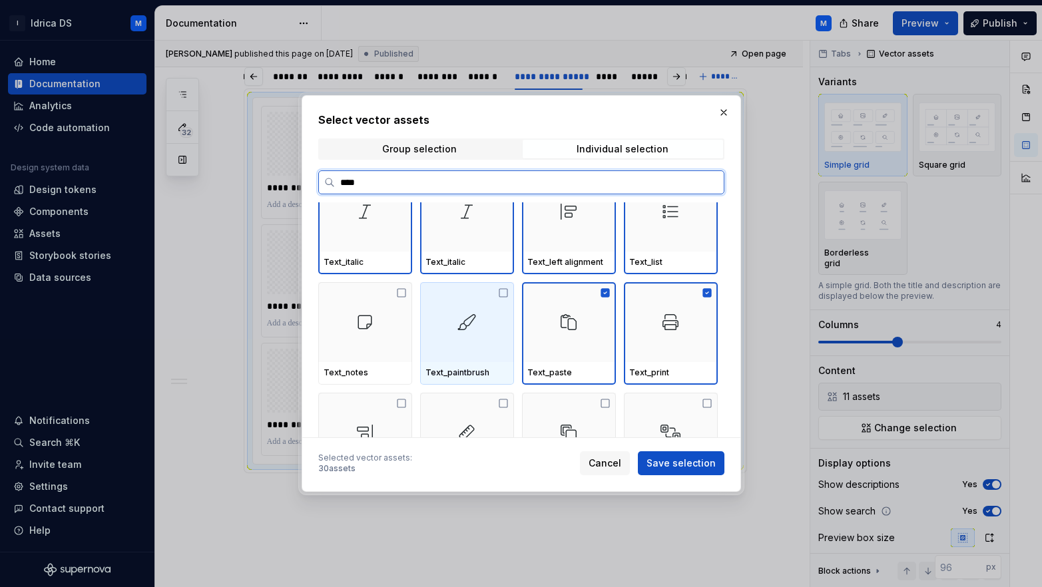
click at [459, 325] on img at bounding box center [466, 321] width 21 height 21
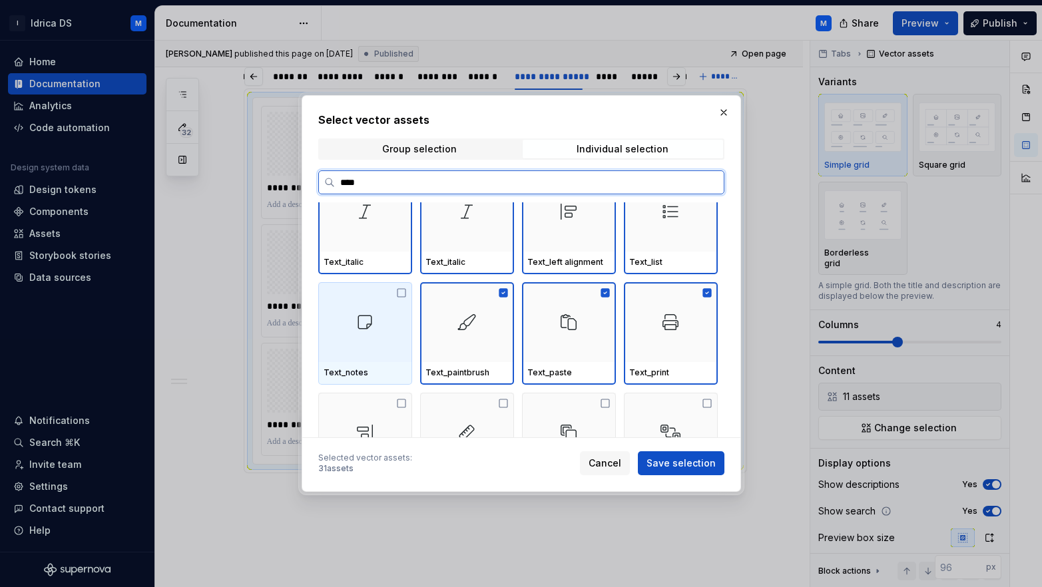
drag, startPoint x: 369, startPoint y: 331, endPoint x: 450, endPoint y: 327, distance: 81.3
click at [369, 331] on img at bounding box center [364, 321] width 21 height 21
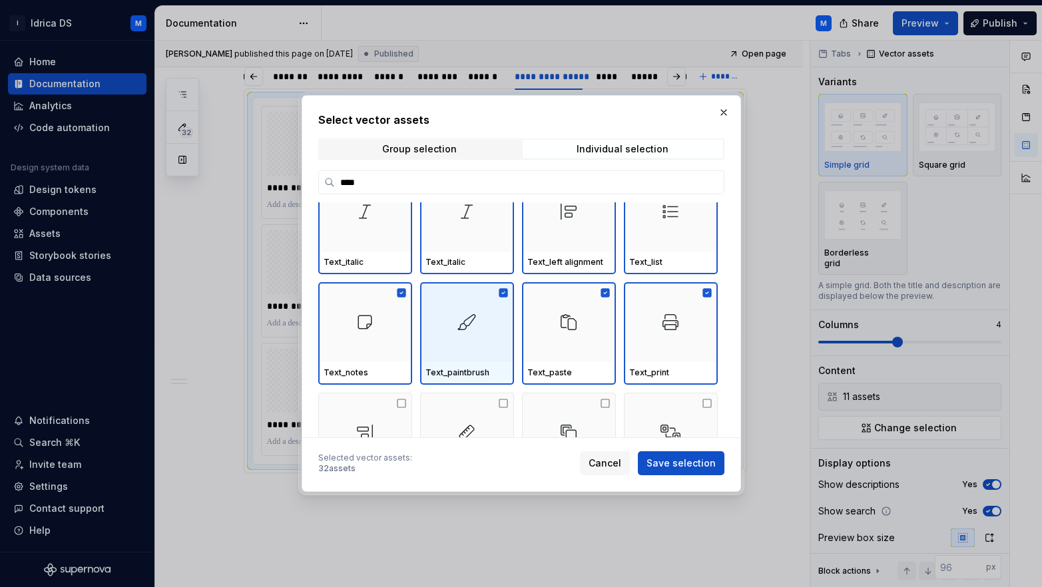
scroll to position [938, 0]
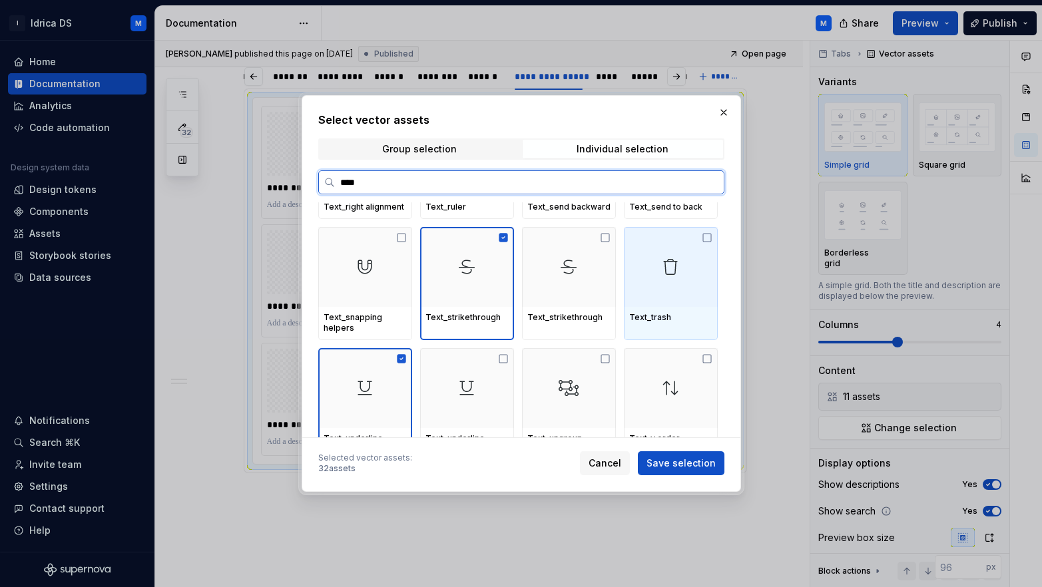
click at [688, 306] on div at bounding box center [671, 267] width 94 height 80
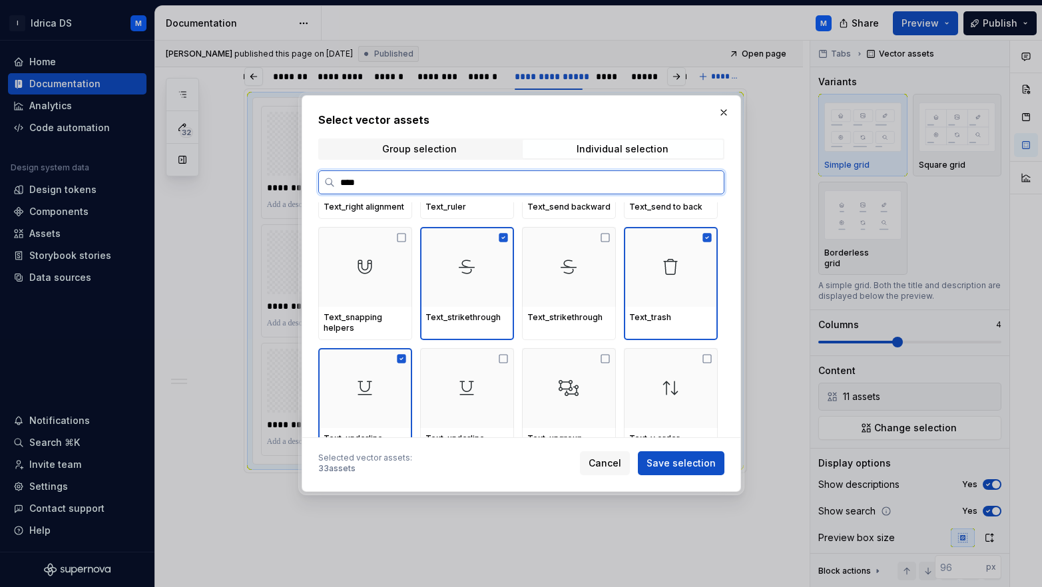
click at [562, 308] on div "Text_strikethrough" at bounding box center [569, 318] width 94 height 23
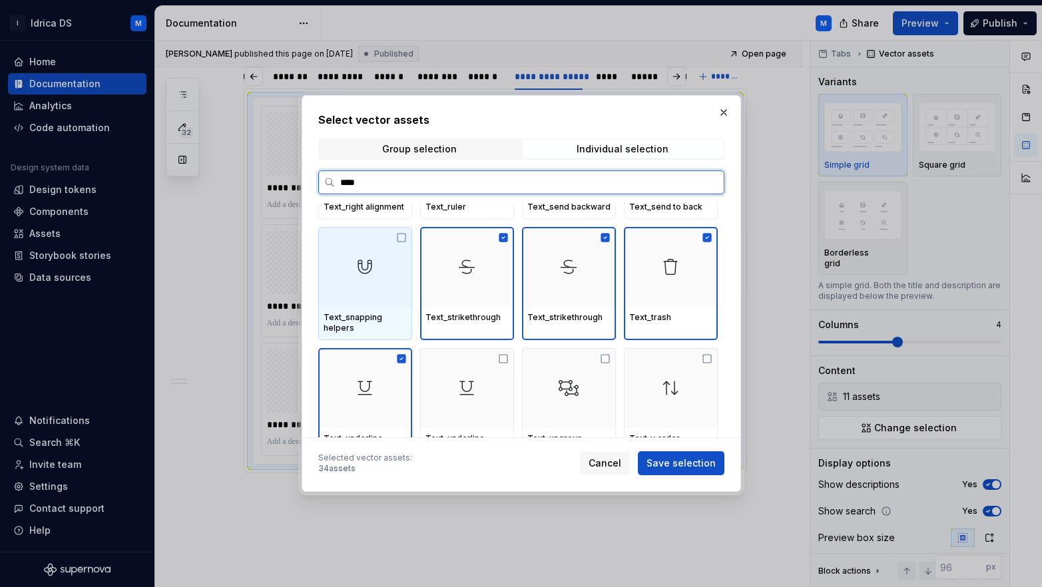
click at [369, 300] on div at bounding box center [365, 267] width 94 height 80
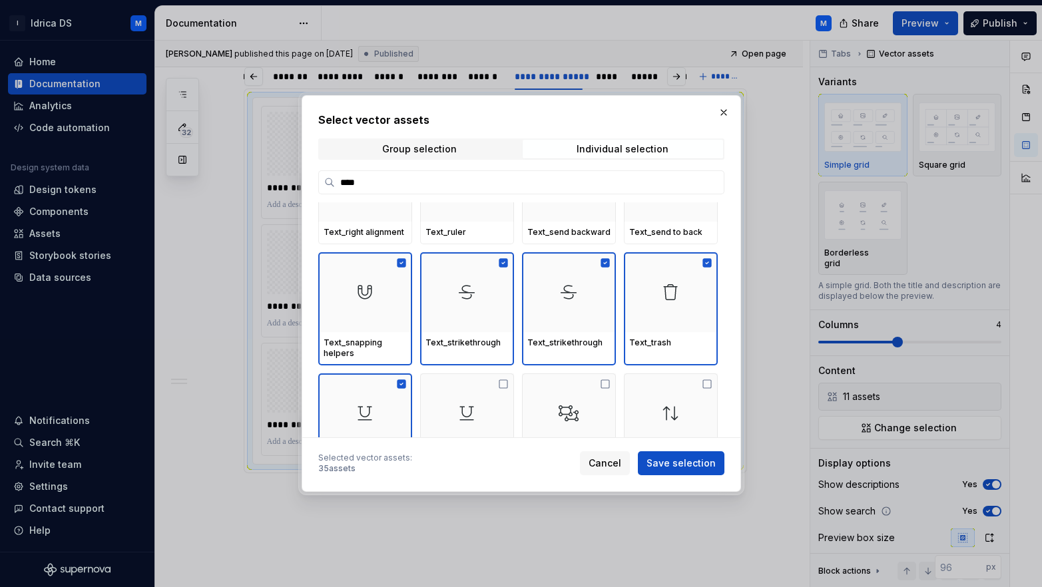
scroll to position [857, 0]
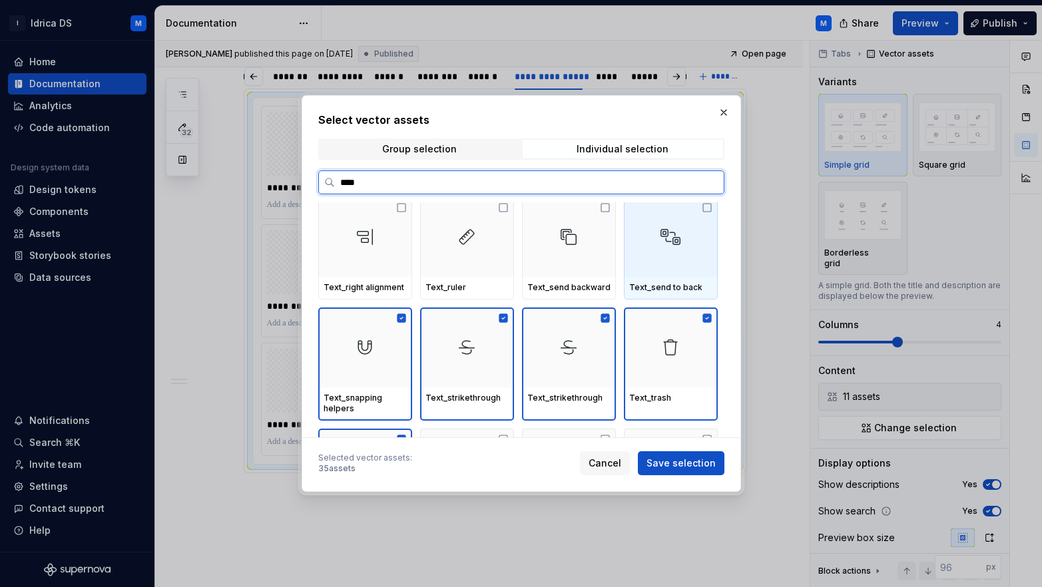
click at [578, 335] on div at bounding box center [569, 347] width 94 height 80
click at [675, 264] on div at bounding box center [671, 237] width 94 height 80
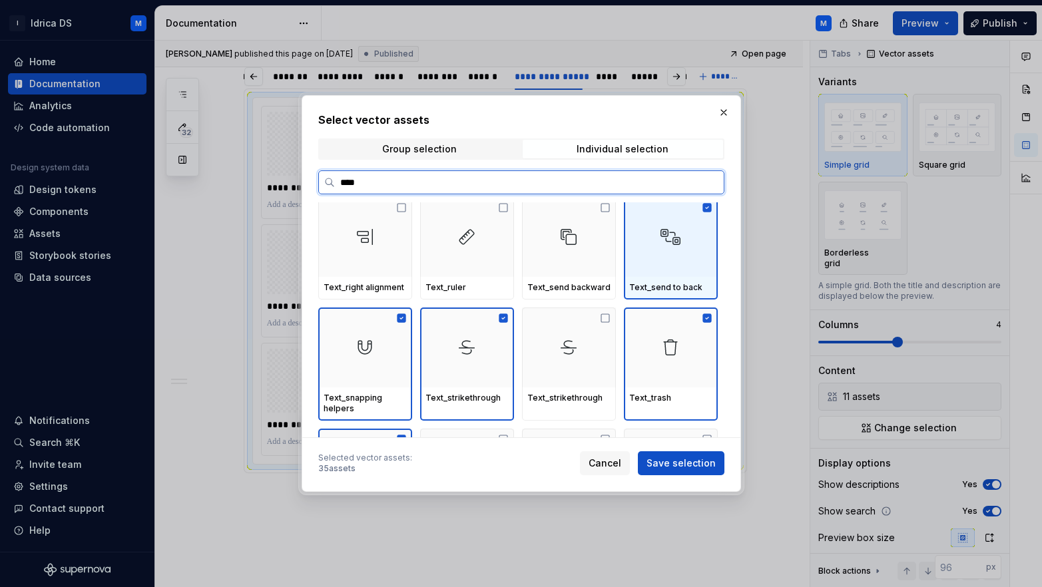
click at [567, 265] on div at bounding box center [569, 237] width 94 height 80
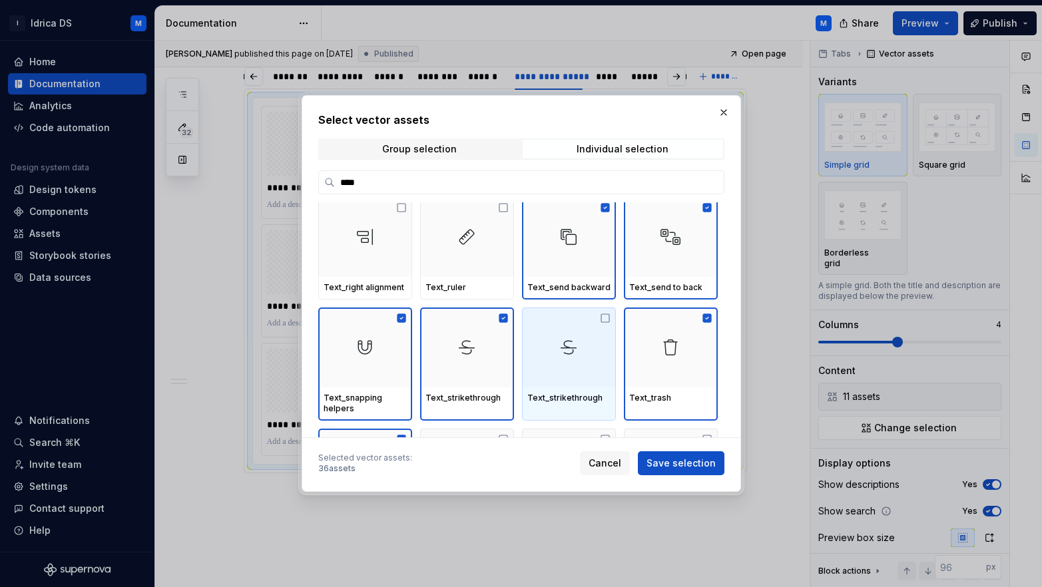
scroll to position [749, 0]
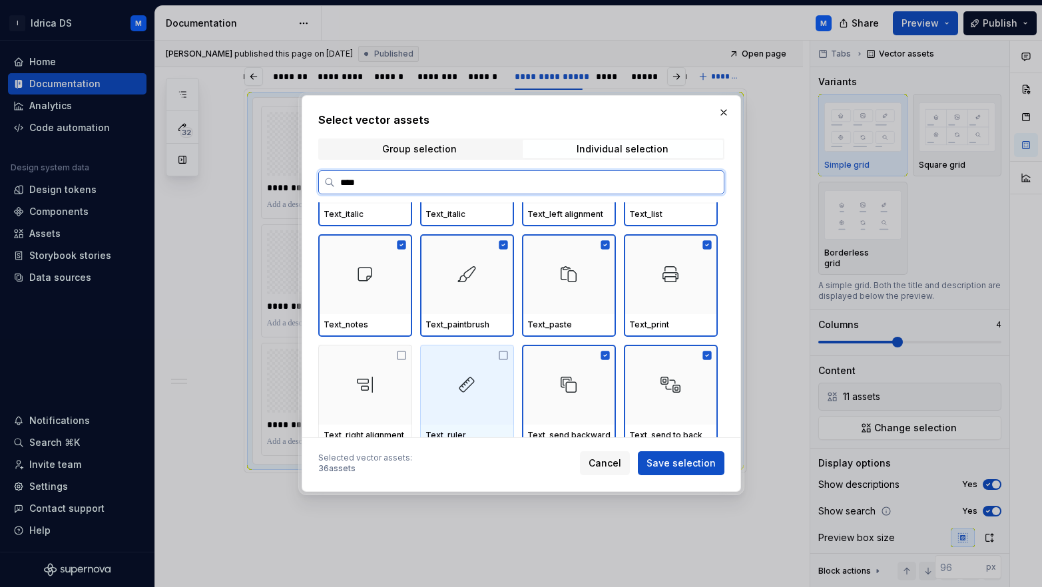
drag, startPoint x: 478, startPoint y: 391, endPoint x: 390, endPoint y: 392, distance: 87.9
click at [478, 391] on div at bounding box center [467, 385] width 94 height 80
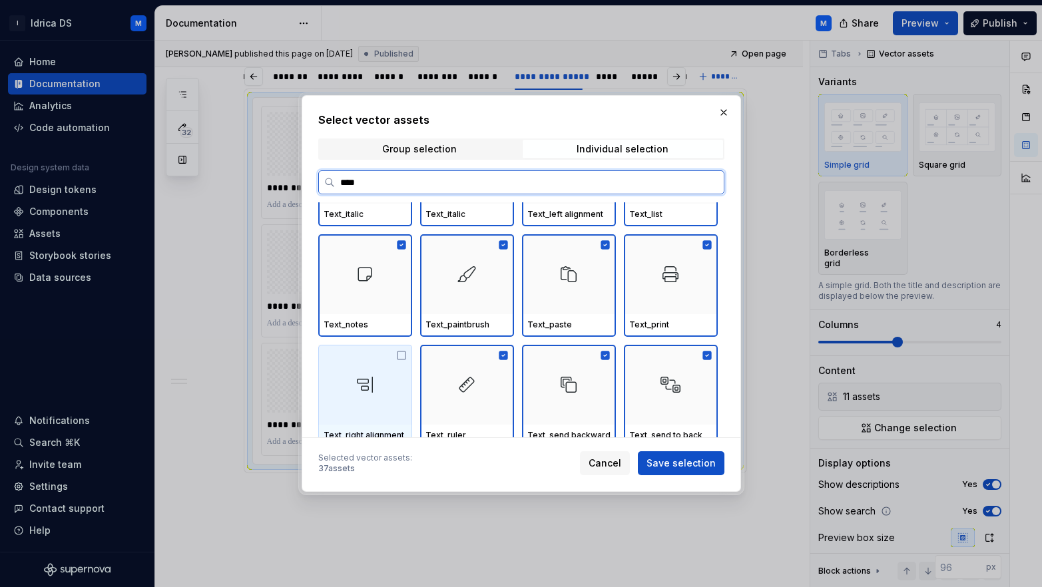
drag, startPoint x: 389, startPoint y: 392, endPoint x: 473, endPoint y: 321, distance: 110.1
click at [388, 391] on div at bounding box center [365, 385] width 94 height 80
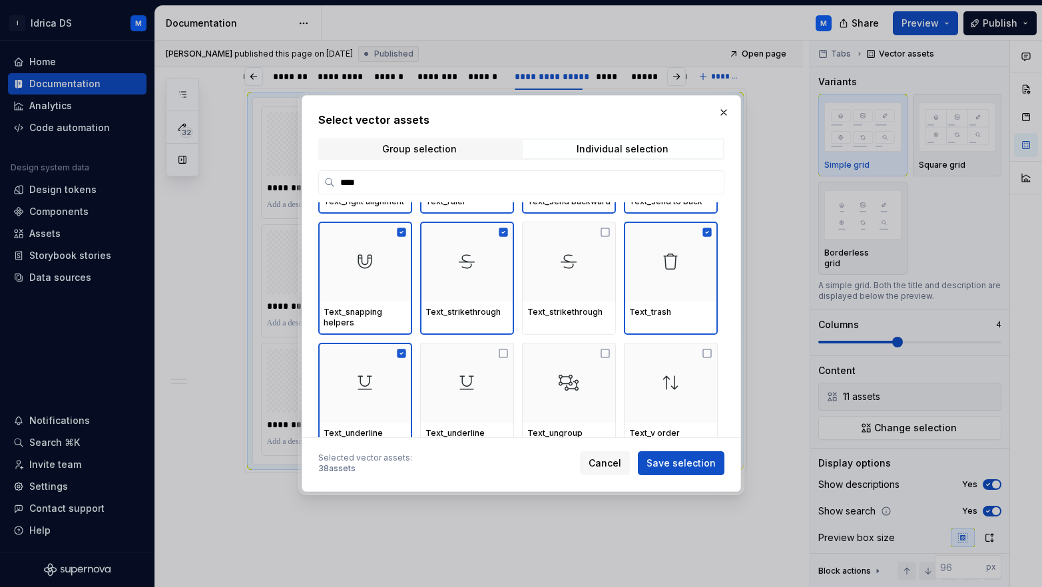
scroll to position [951, 0]
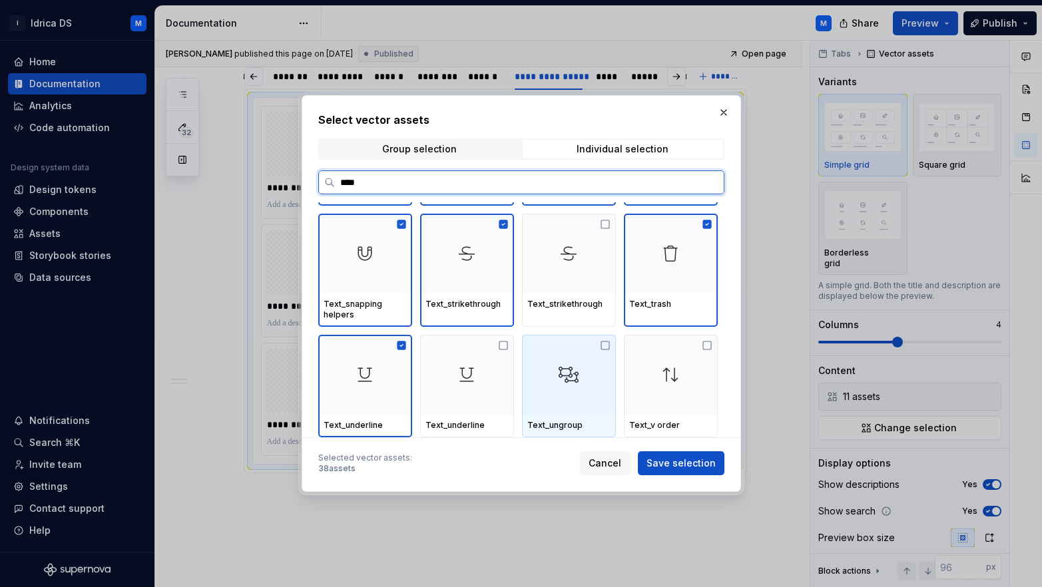
click at [568, 370] on img at bounding box center [568, 374] width 21 height 21
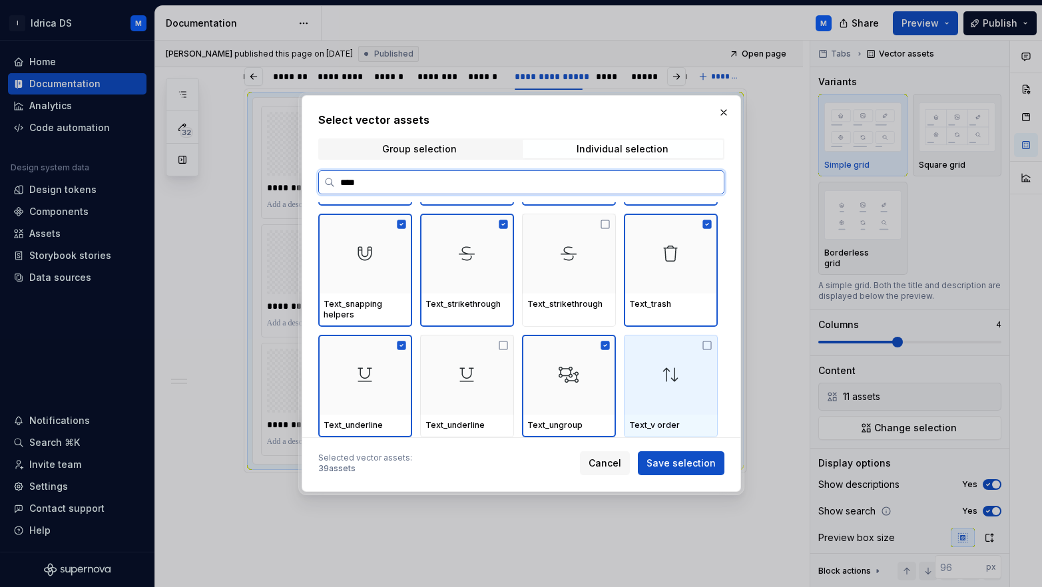
click at [667, 381] on img at bounding box center [670, 374] width 21 height 21
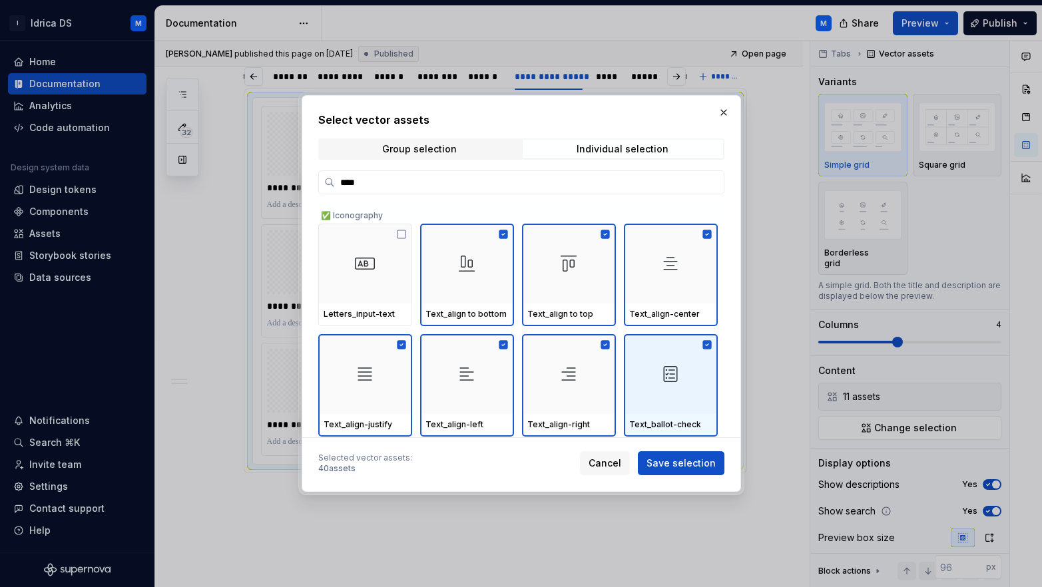
scroll to position [670, 0]
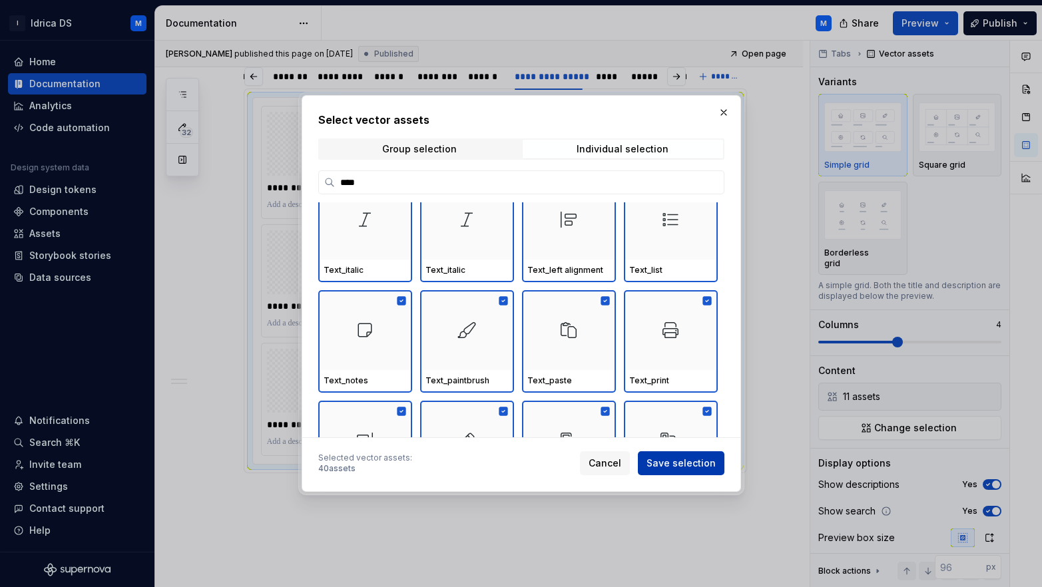
click at [691, 464] on span "Save selection" at bounding box center [680, 463] width 69 height 13
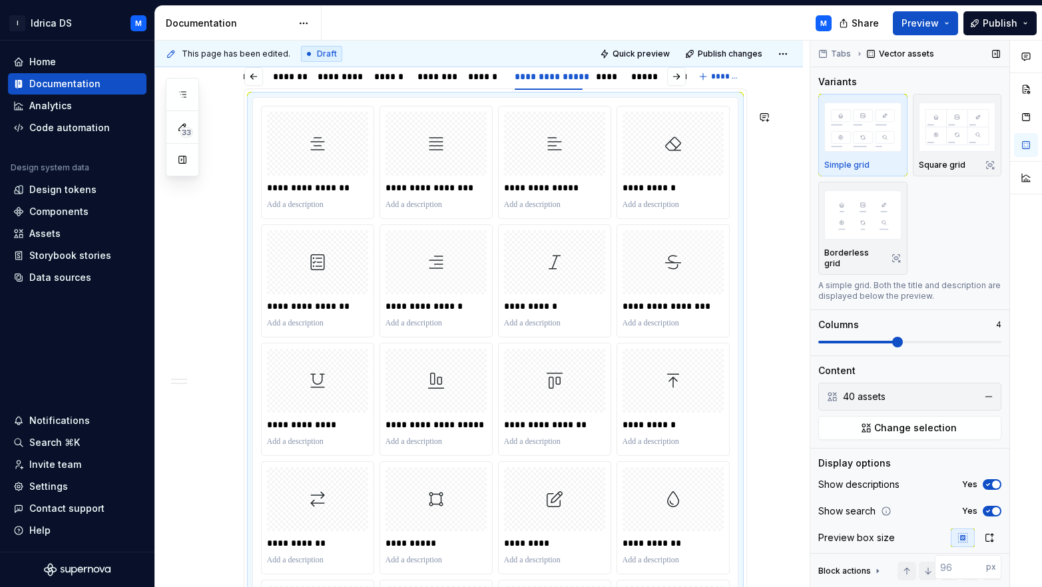
scroll to position [1261, 0]
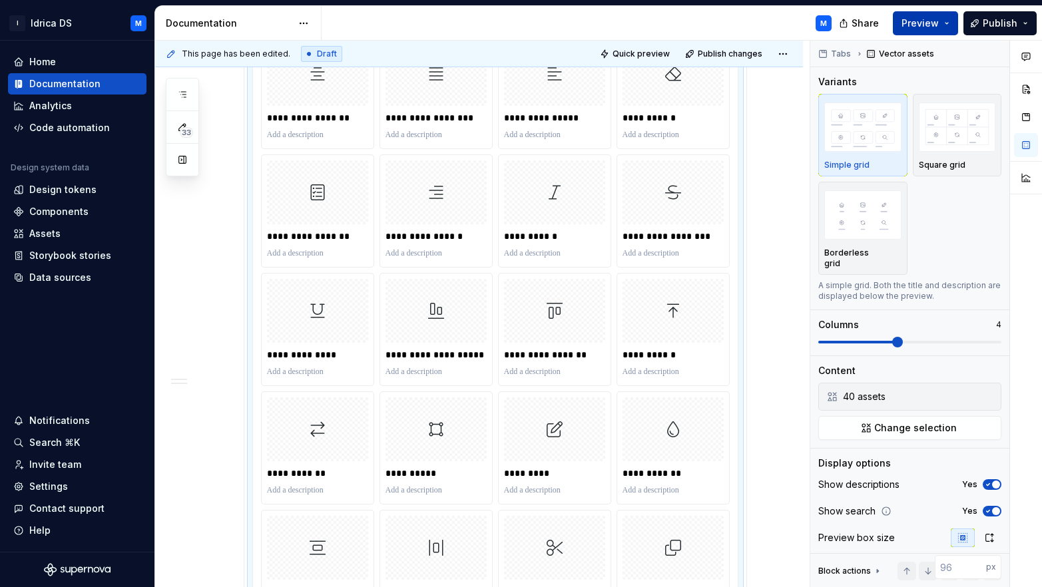
click at [938, 28] on span "Preview" at bounding box center [919, 23] width 37 height 13
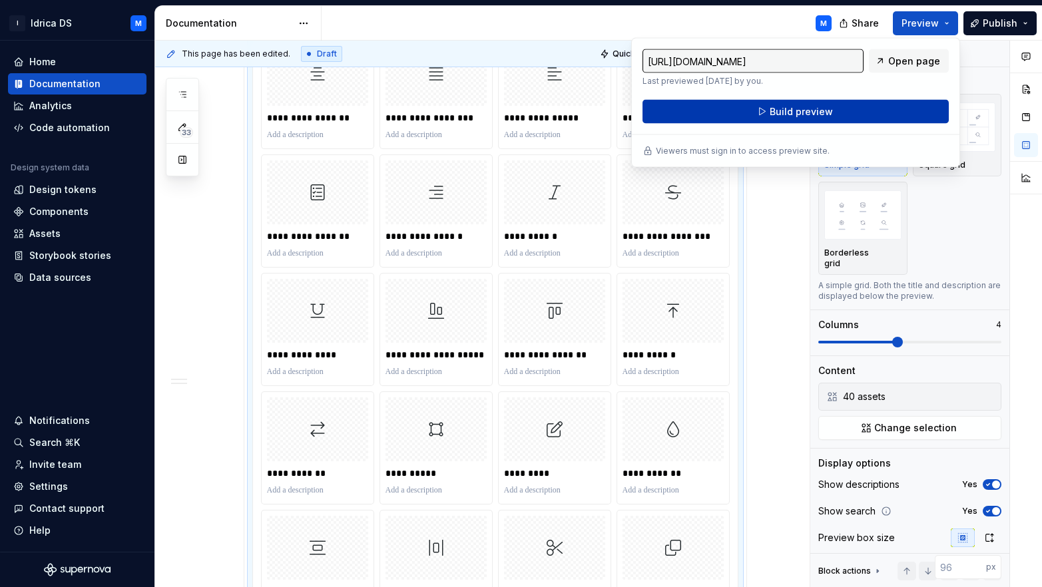
click at [823, 106] on span "Build preview" at bounding box center [800, 111] width 63 height 13
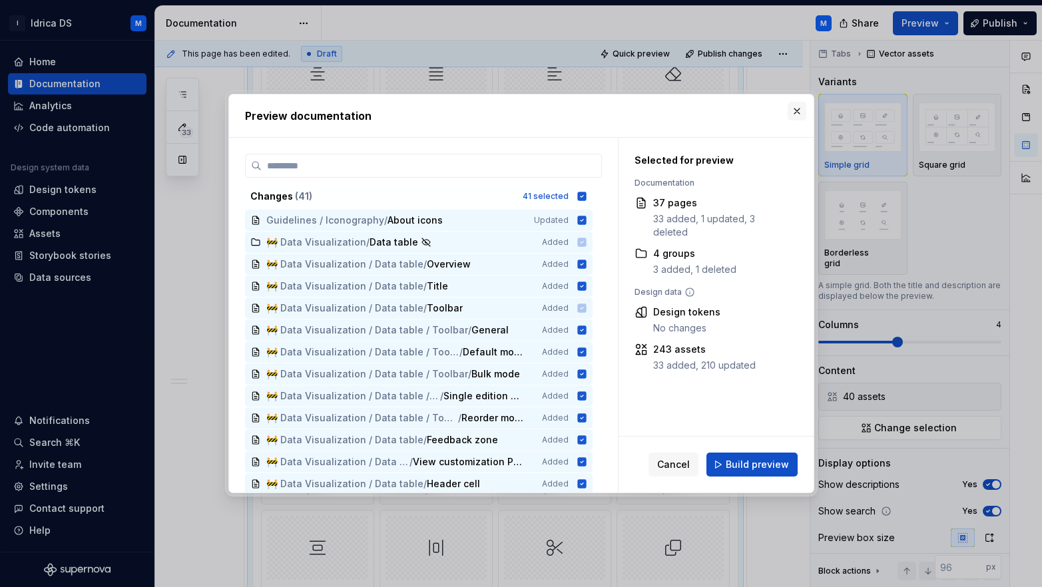
click at [806, 108] on div "Preview documentation Changes ( 41 ) 41 selected Guidelines / Iconography / Abo…" at bounding box center [521, 294] width 592 height 406
click at [799, 117] on button "button" at bounding box center [796, 111] width 19 height 19
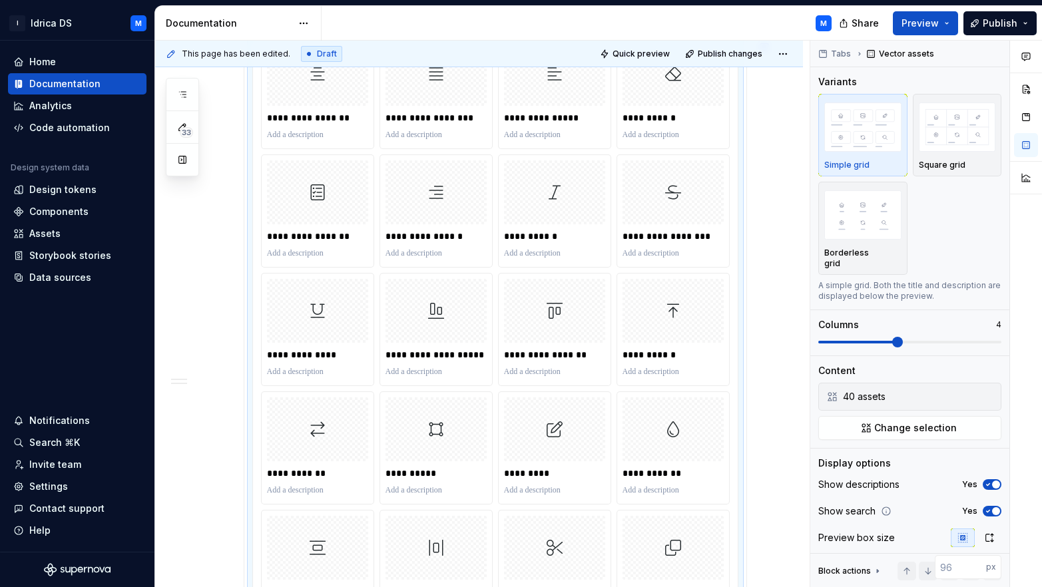
click at [644, 54] on span "Quick preview" at bounding box center [640, 54] width 57 height 11
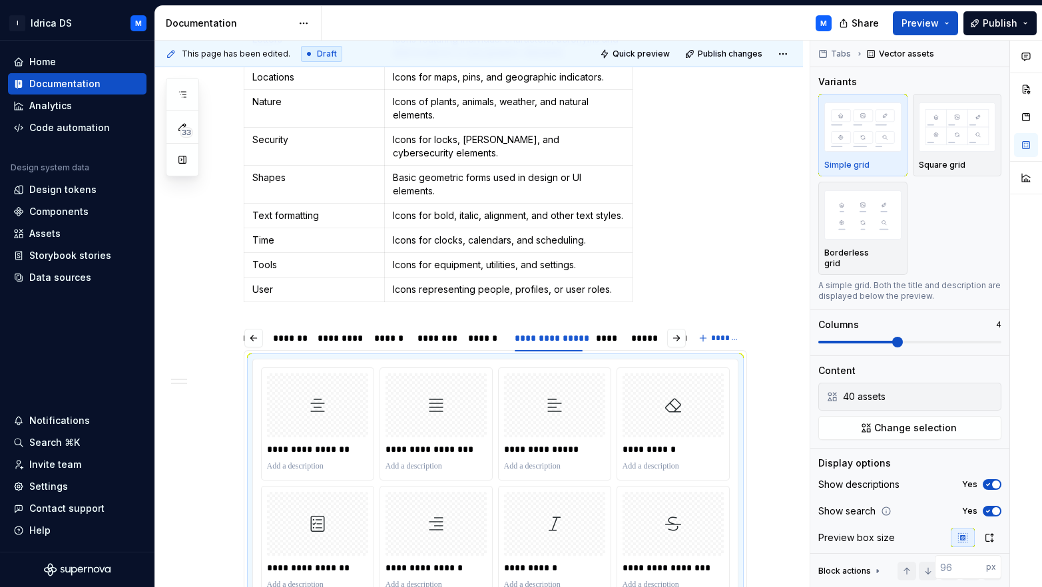
scroll to position [415, 0]
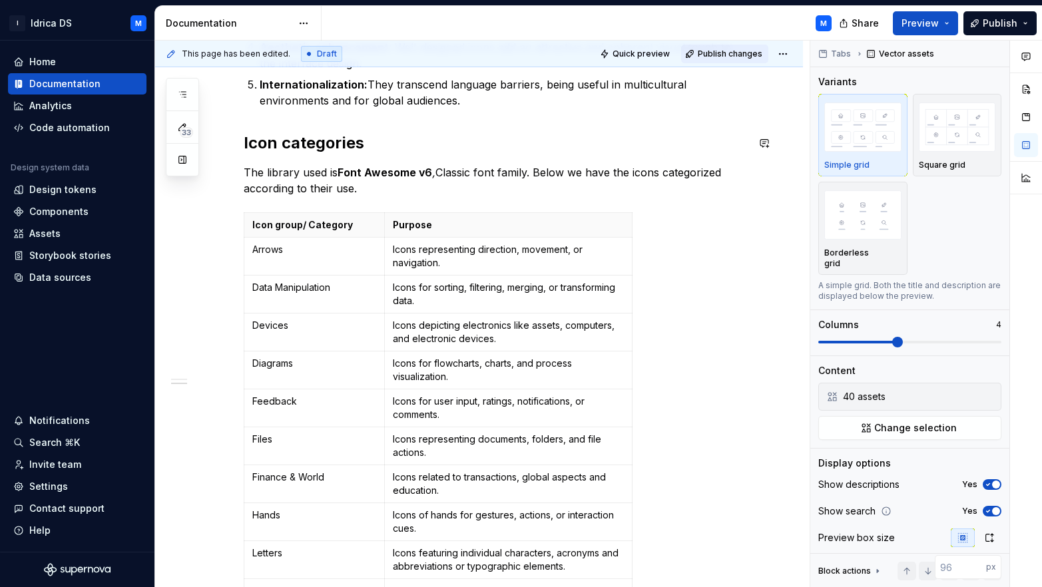
click at [727, 47] on button "Publish changes" at bounding box center [724, 54] width 87 height 19
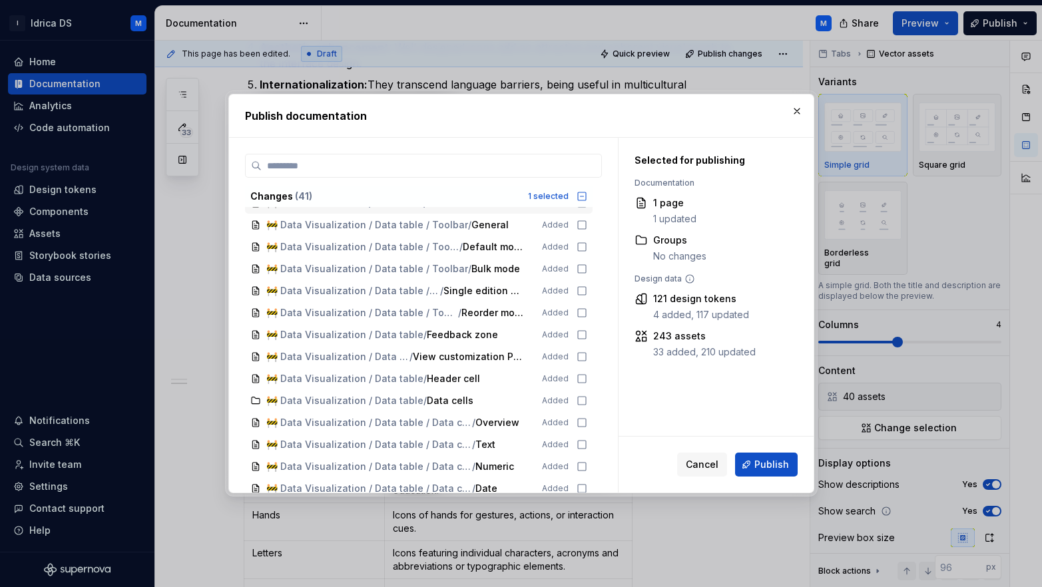
scroll to position [0, 0]
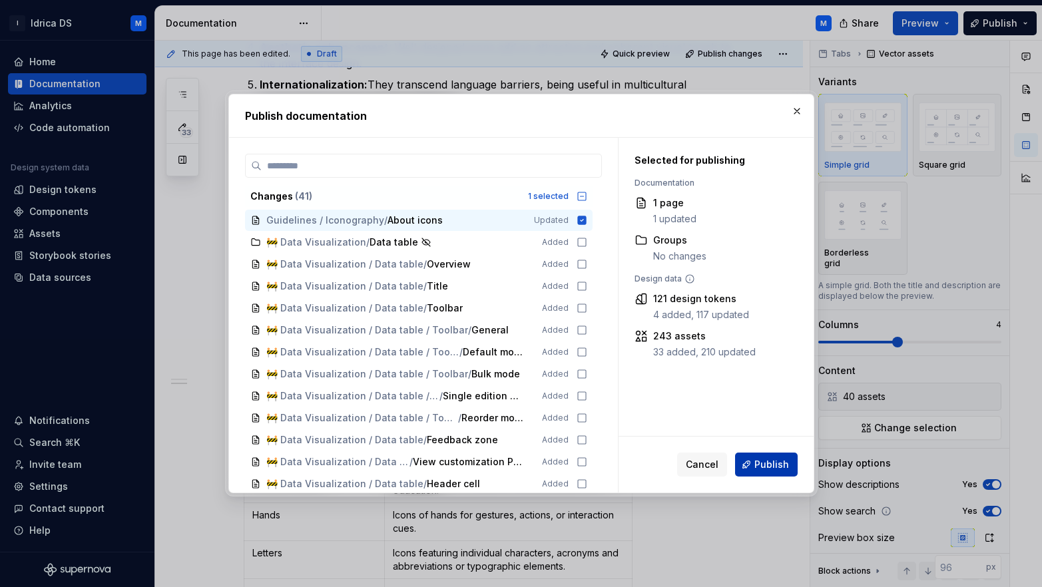
click at [773, 463] on span "Publish" at bounding box center [771, 464] width 35 height 13
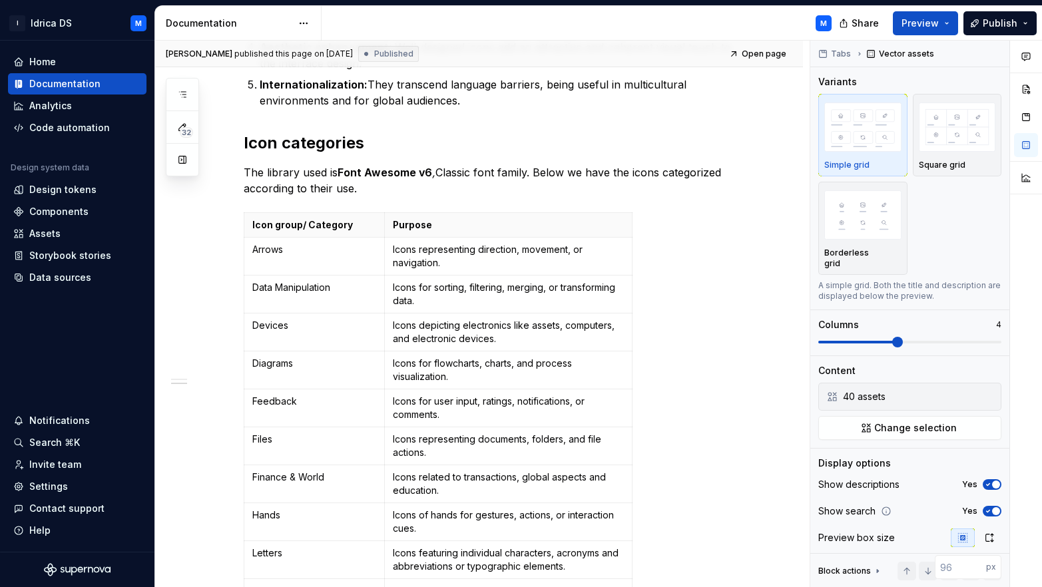
type textarea "*"
